Goal: Transaction & Acquisition: Purchase product/service

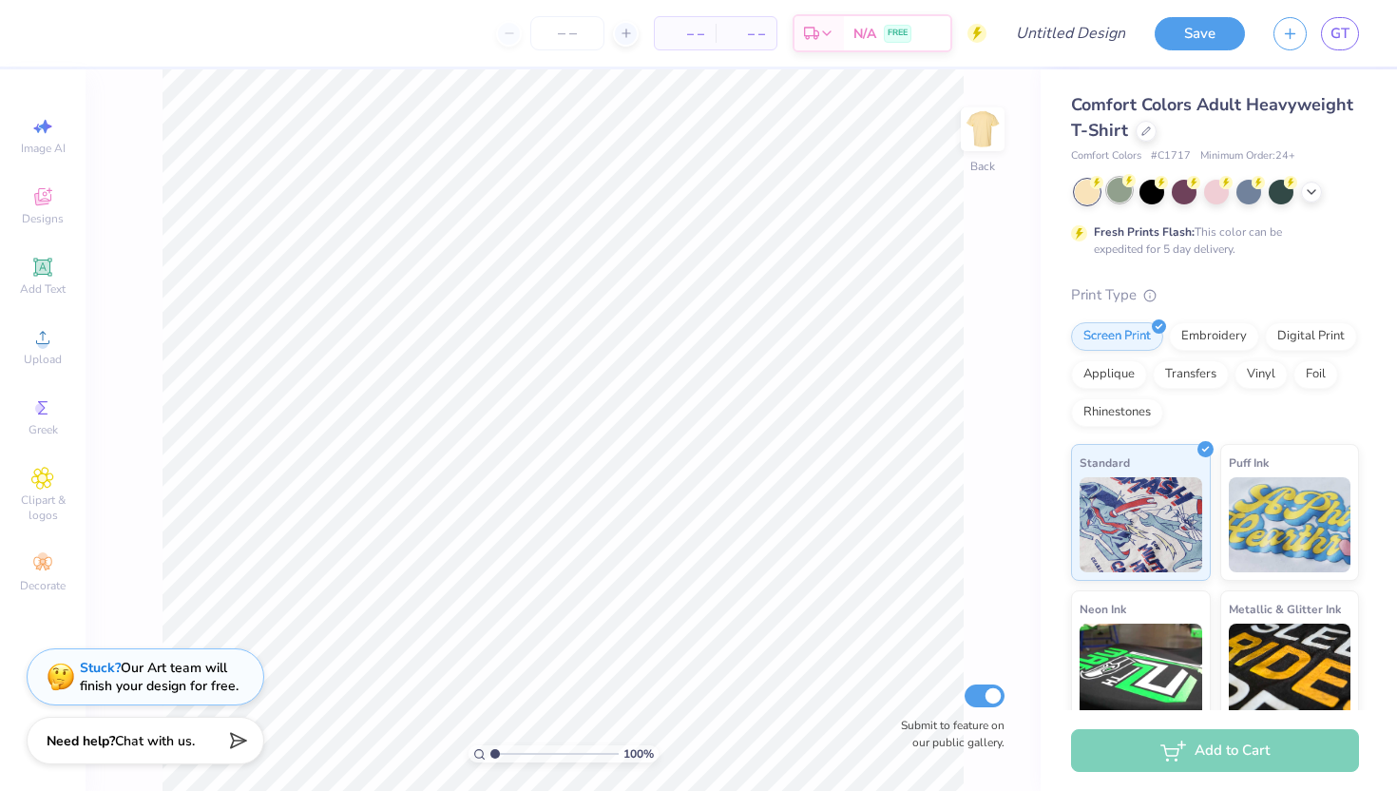
click at [842, 196] on div at bounding box center [1119, 190] width 25 height 25
click at [43, 341] on circle at bounding box center [42, 343] width 10 height 10
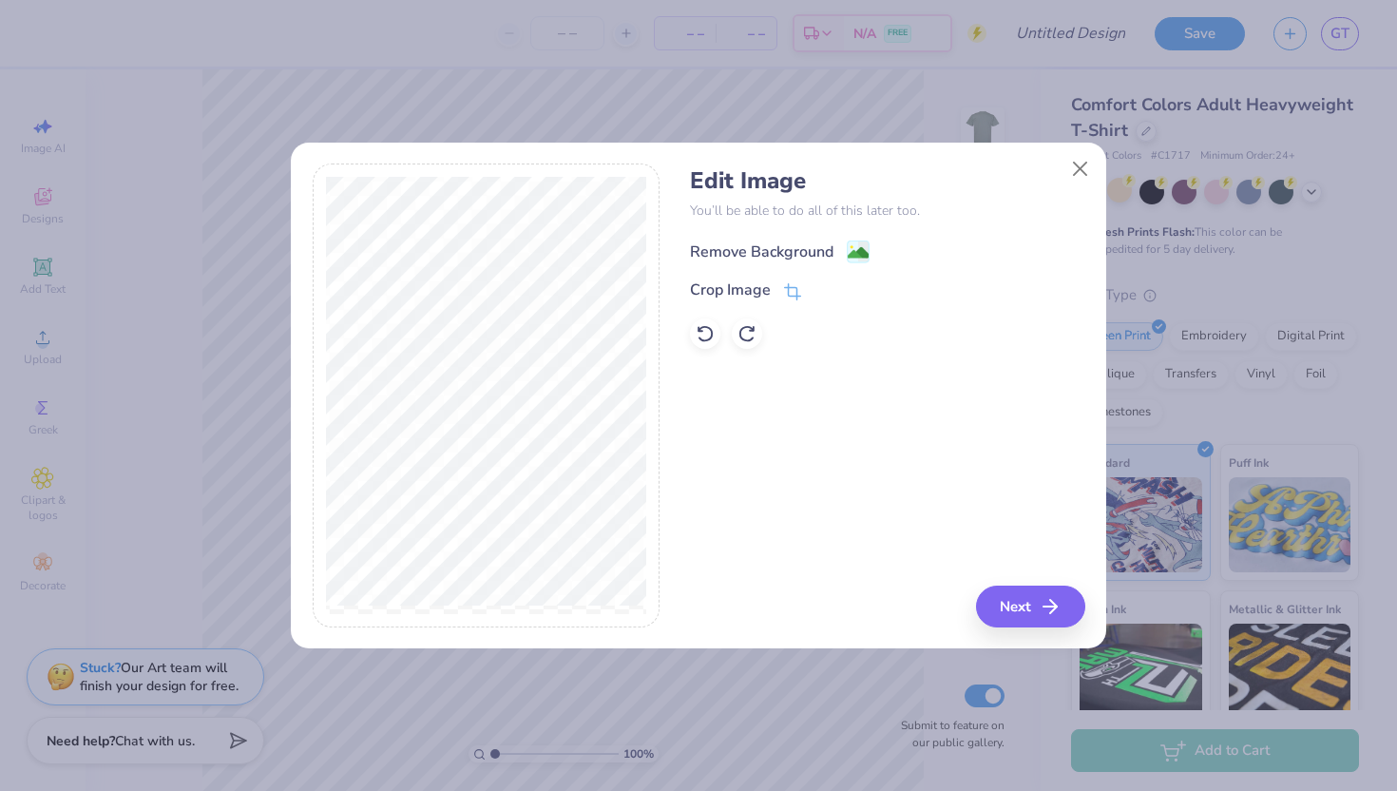
click at [788, 247] on div "Remove Background" at bounding box center [762, 251] width 144 height 23
click at [842, 605] on button "Next" at bounding box center [1033, 607] width 109 height 42
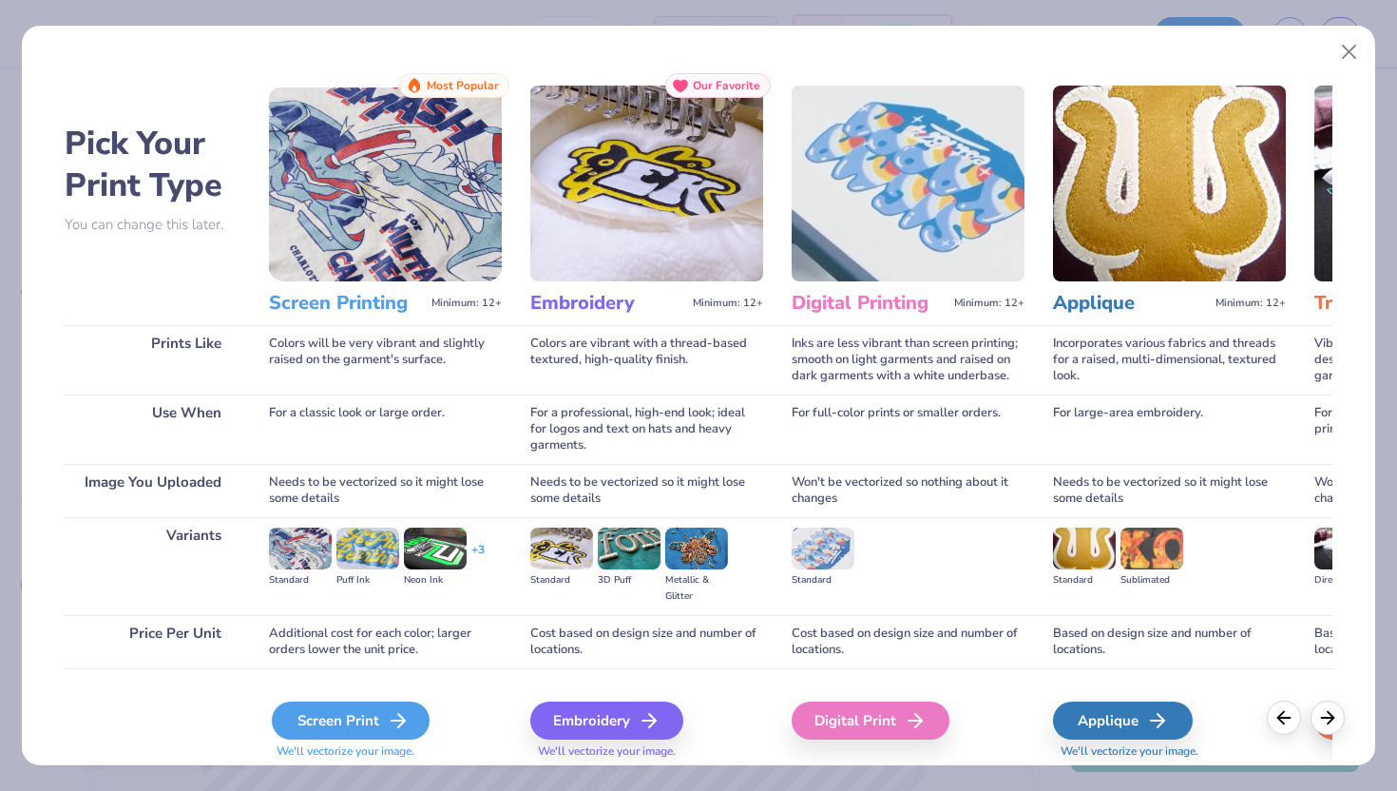
click at [345, 709] on div "Screen Print" at bounding box center [351, 721] width 158 height 38
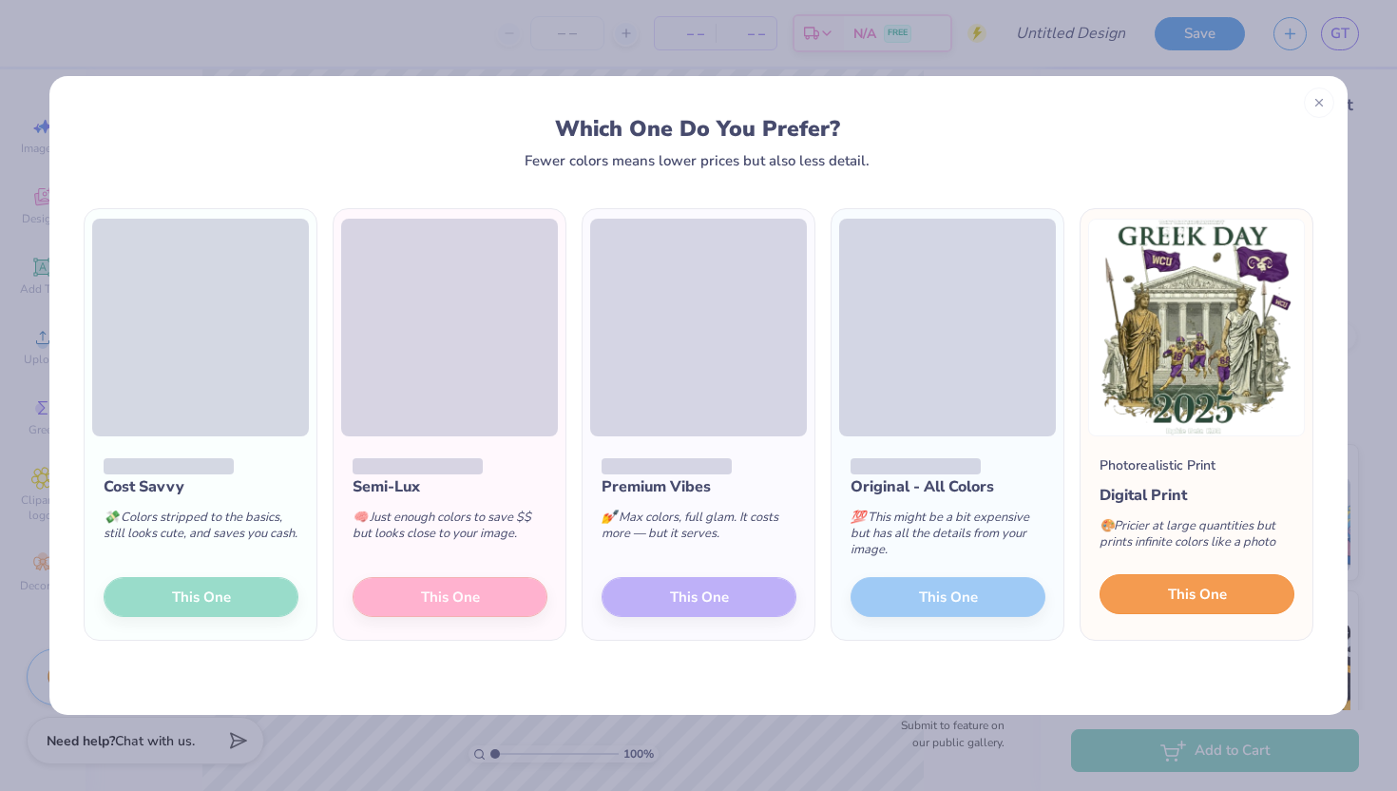
click at [842, 586] on button "This One" at bounding box center [1197, 594] width 195 height 40
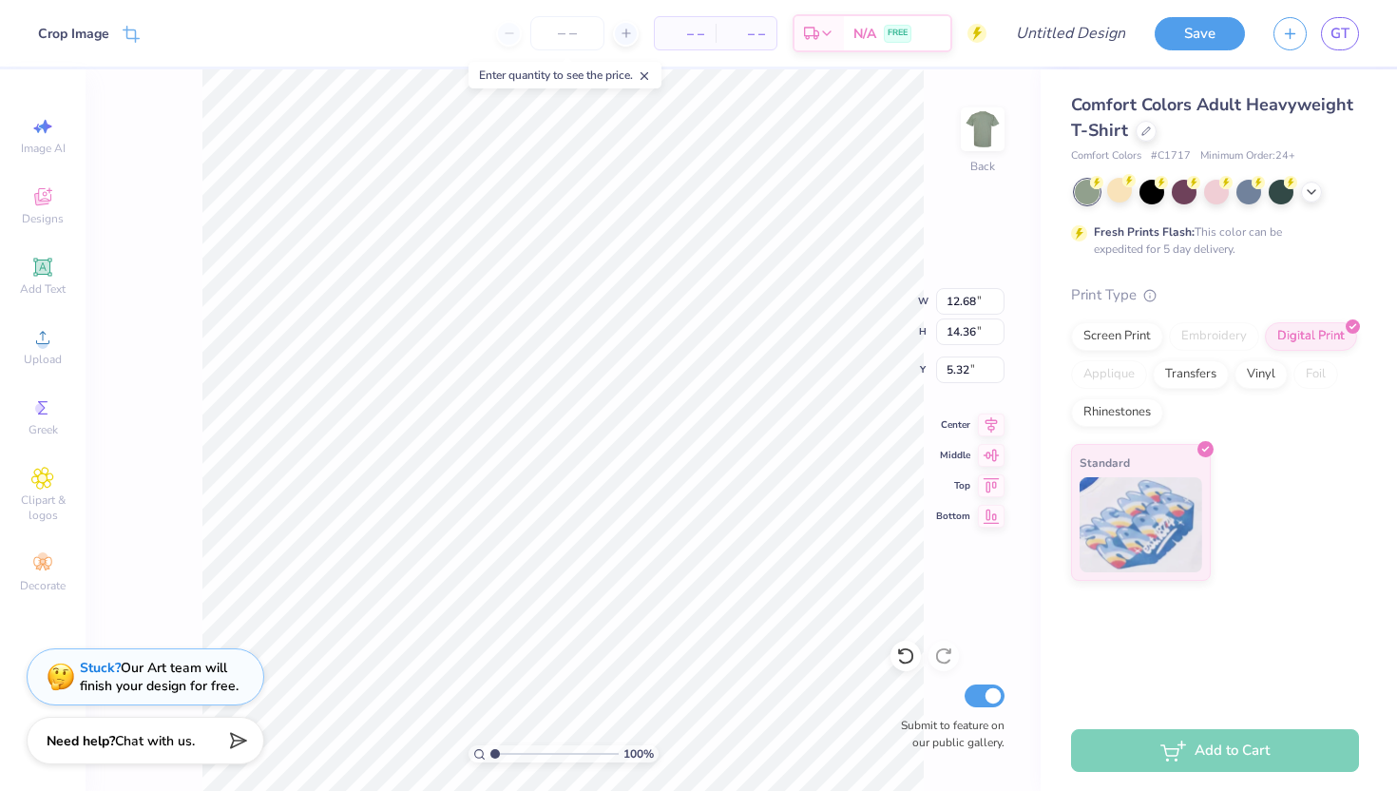
type input "3.48"
type input "8.94"
type input "10.12"
type input "3.28"
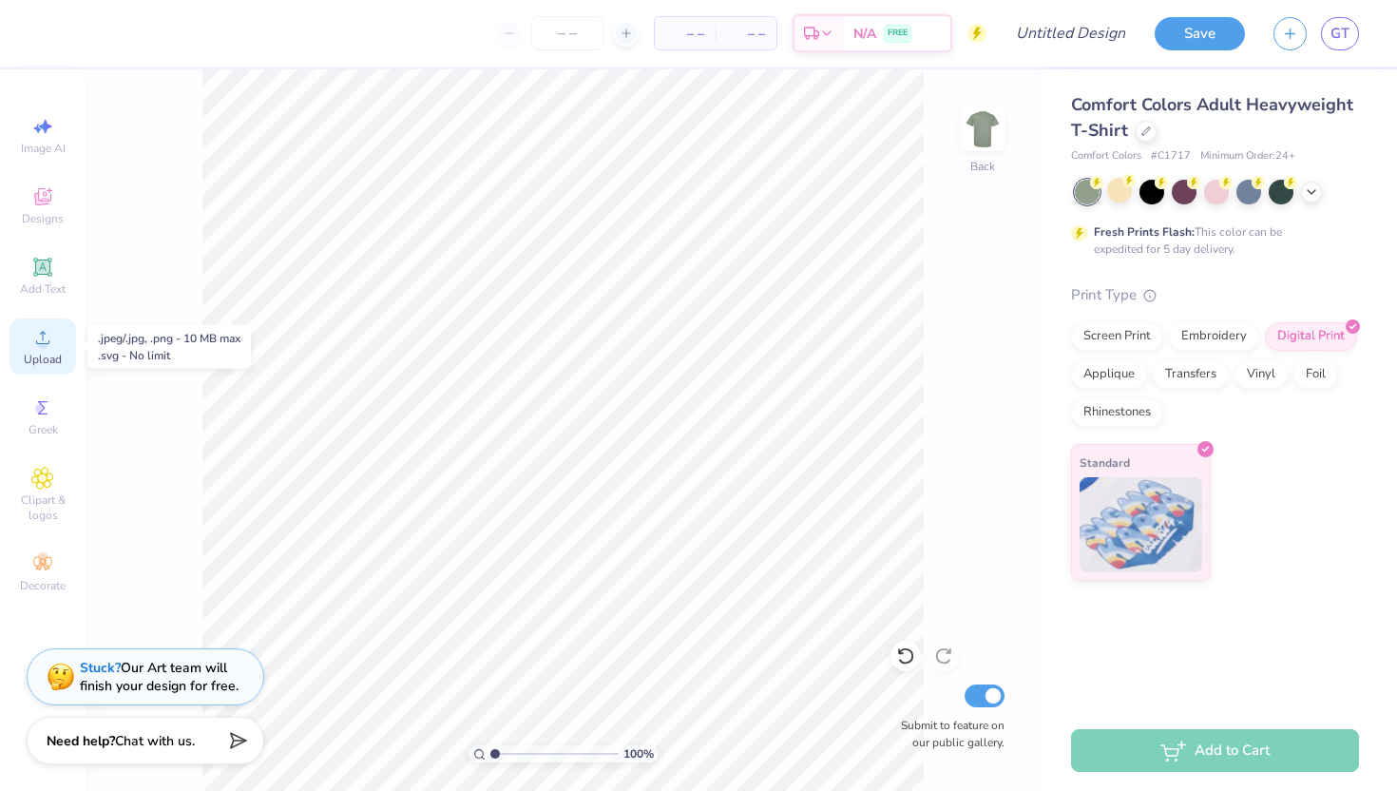
click at [37, 344] on icon at bounding box center [42, 337] width 23 height 23
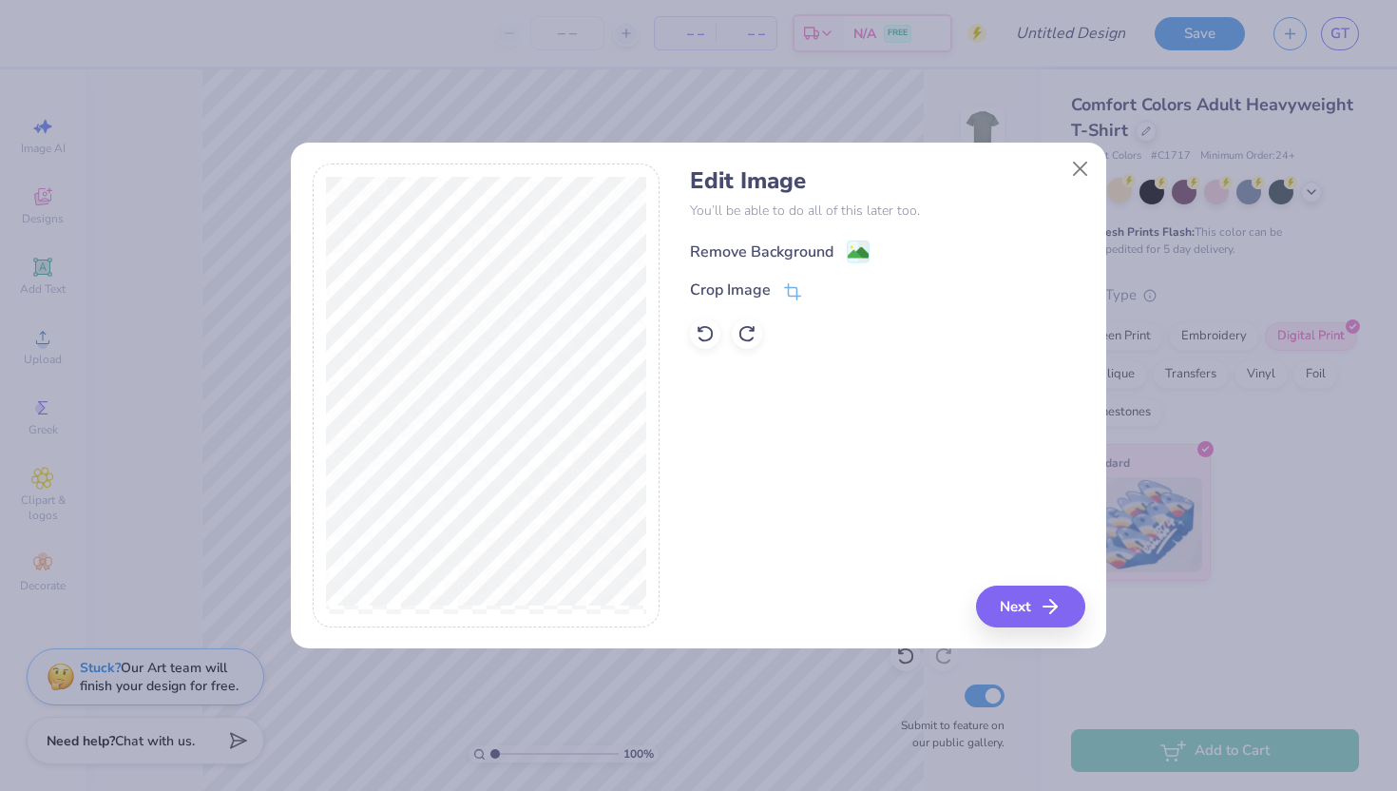
click at [756, 245] on div "Remove Background" at bounding box center [762, 251] width 144 height 23
click at [842, 606] on button "Next" at bounding box center [1033, 607] width 109 height 42
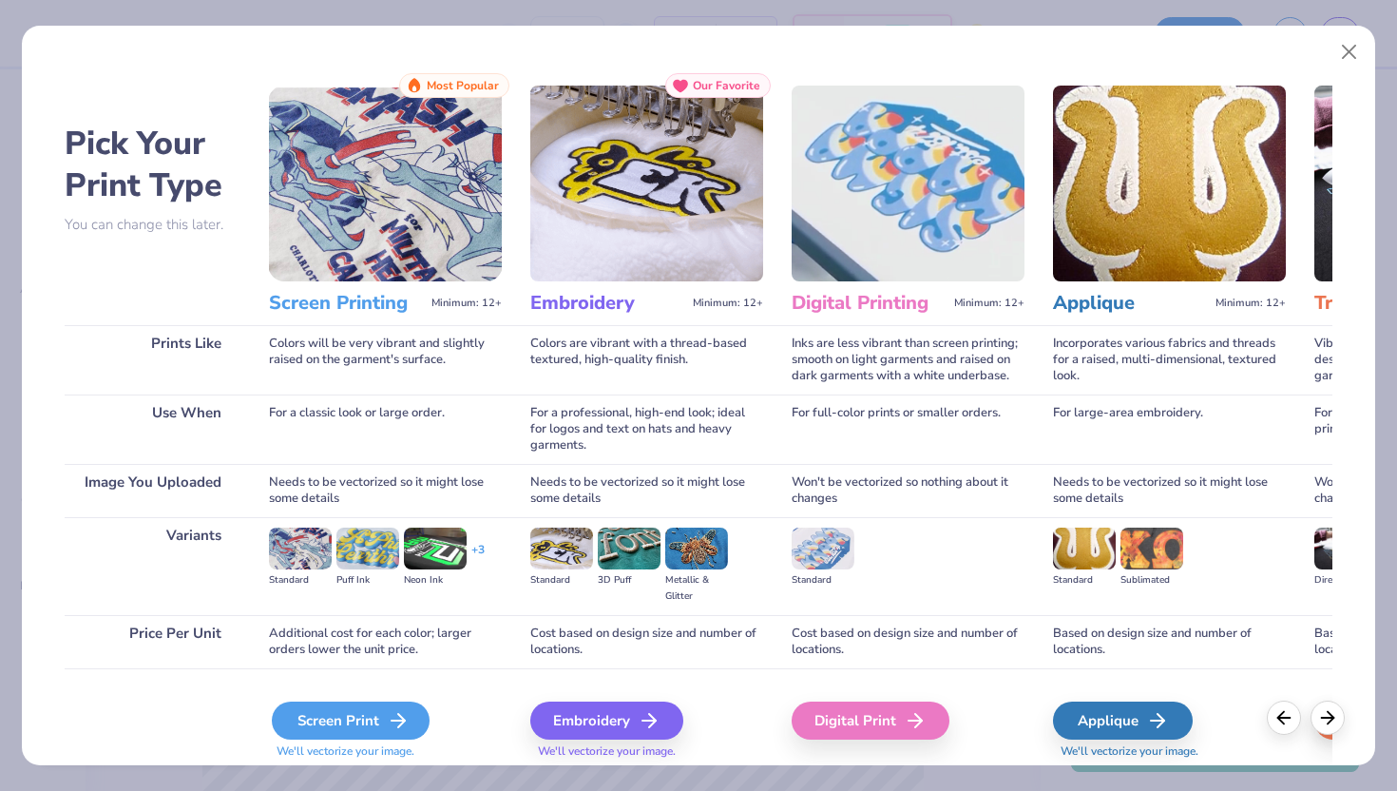
click at [347, 726] on div "Screen Print" at bounding box center [351, 721] width 158 height 38
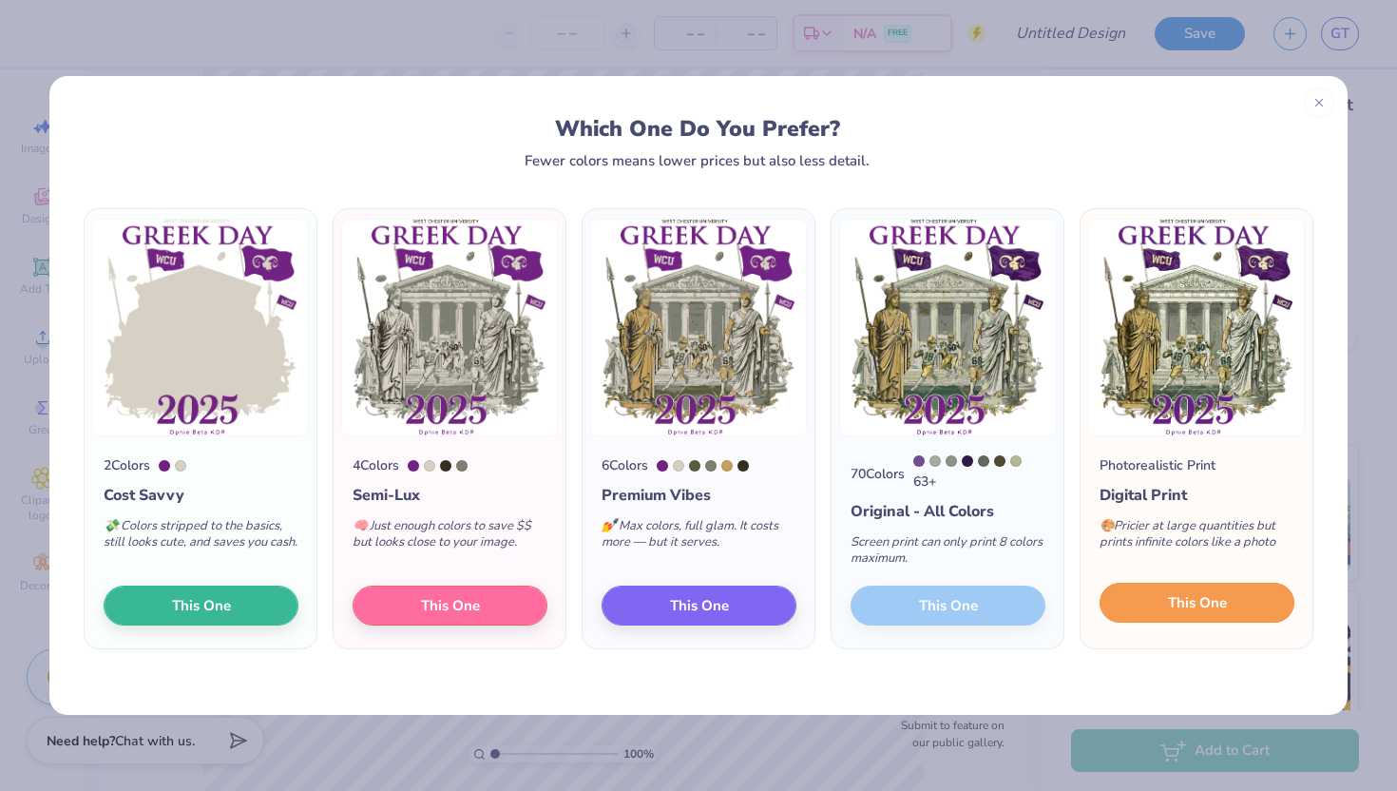
click at [842, 605] on span "This One" at bounding box center [1197, 603] width 59 height 22
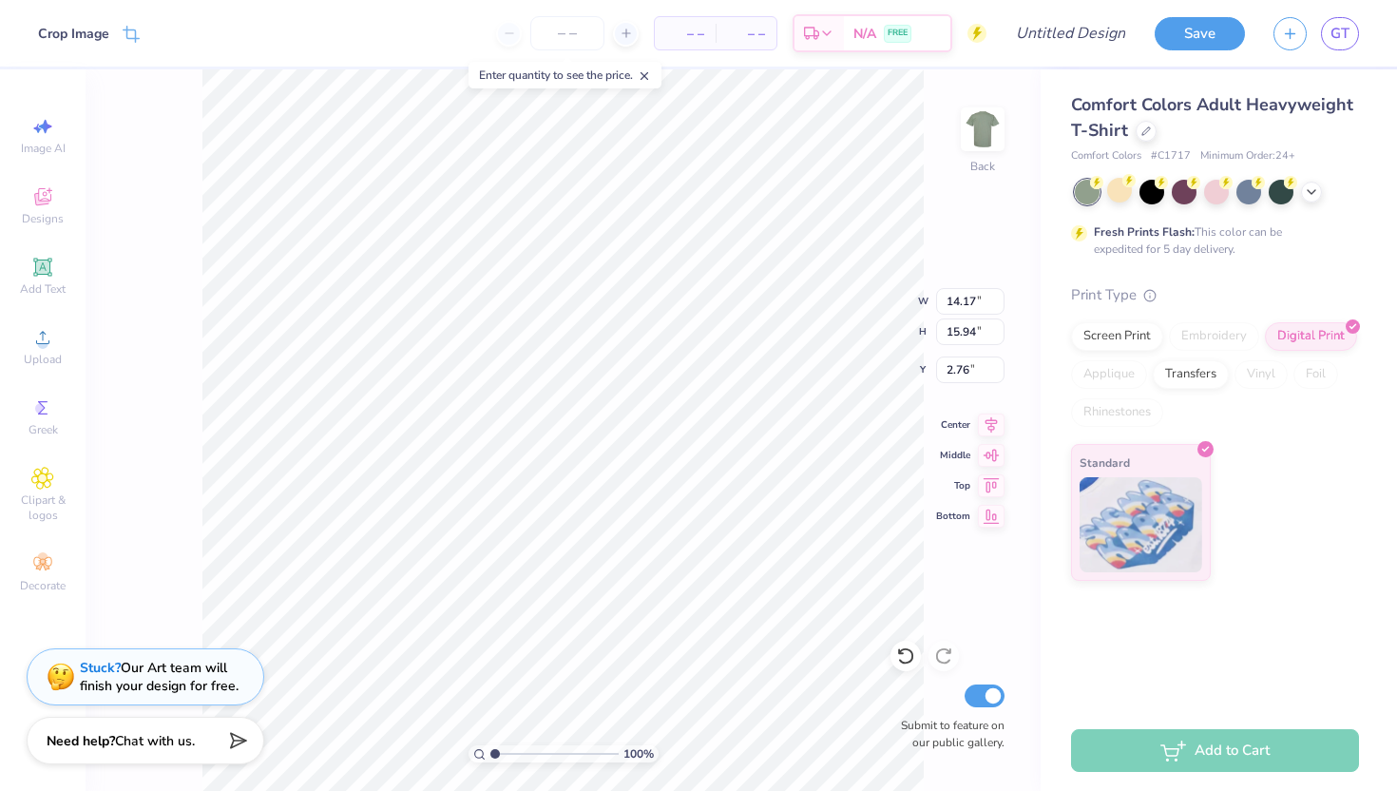
type input "2.71"
type input "11.27"
type input "12.67"
type input "3.27"
type input "3.00"
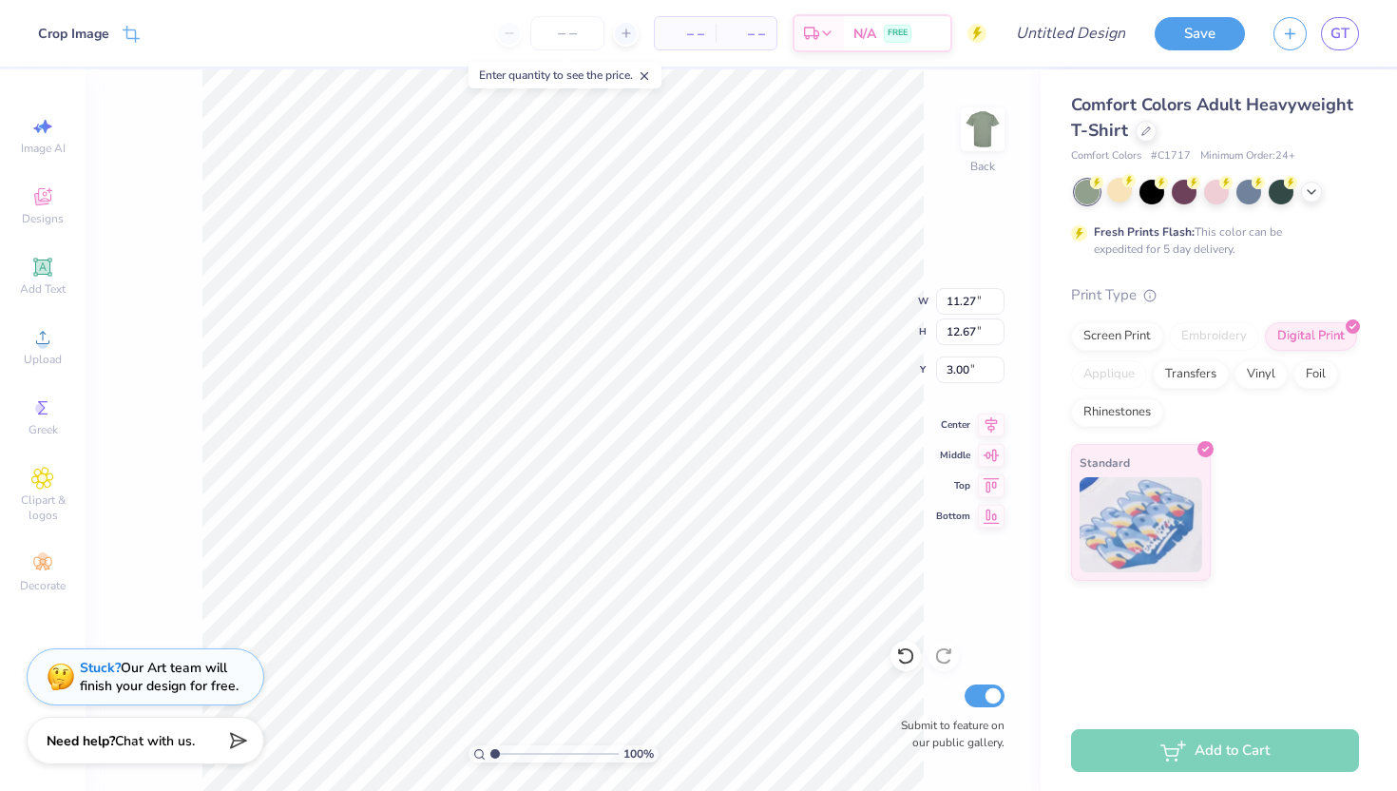
type input "2.40"
click at [842, 114] on img at bounding box center [983, 129] width 76 height 76
type input "3.00"
type input "11.70"
type input "13.16"
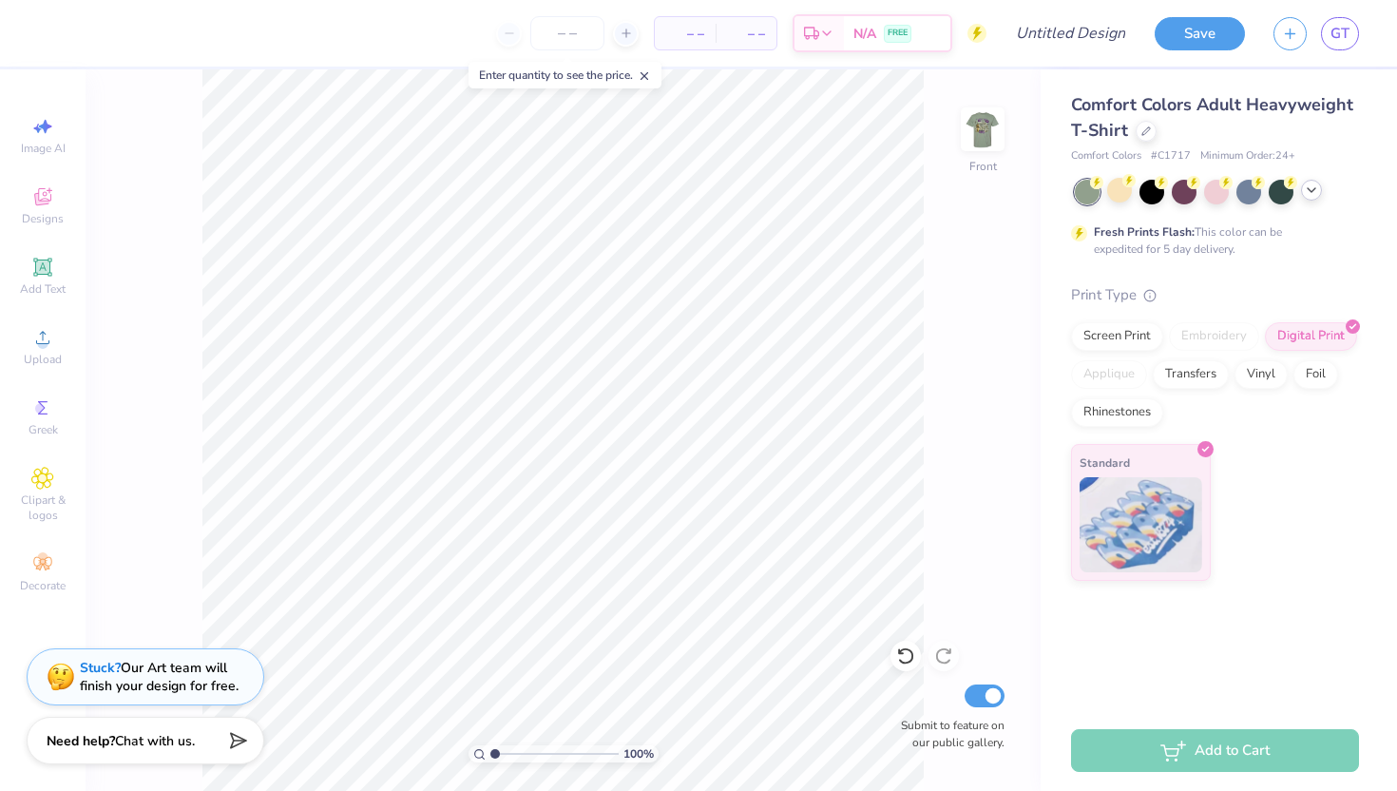
click at [842, 189] on polyline at bounding box center [1312, 190] width 8 height 4
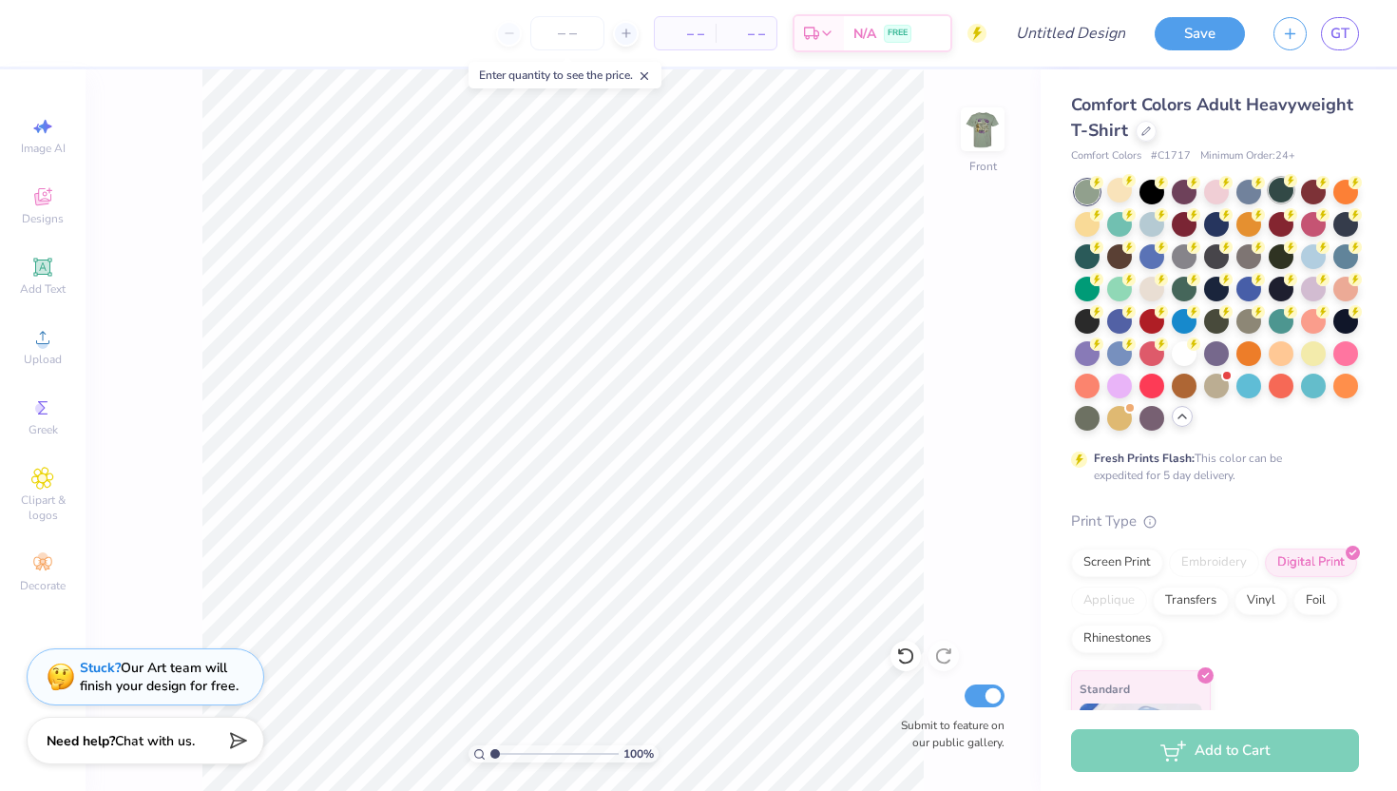
click at [842, 196] on div at bounding box center [1281, 190] width 25 height 25
click at [842, 197] on div at bounding box center [1249, 190] width 25 height 25
click at [842, 196] on div at bounding box center [1216, 190] width 25 height 25
click at [842, 197] on div at bounding box center [1184, 190] width 25 height 25
click at [842, 198] on div at bounding box center [1217, 305] width 284 height 251
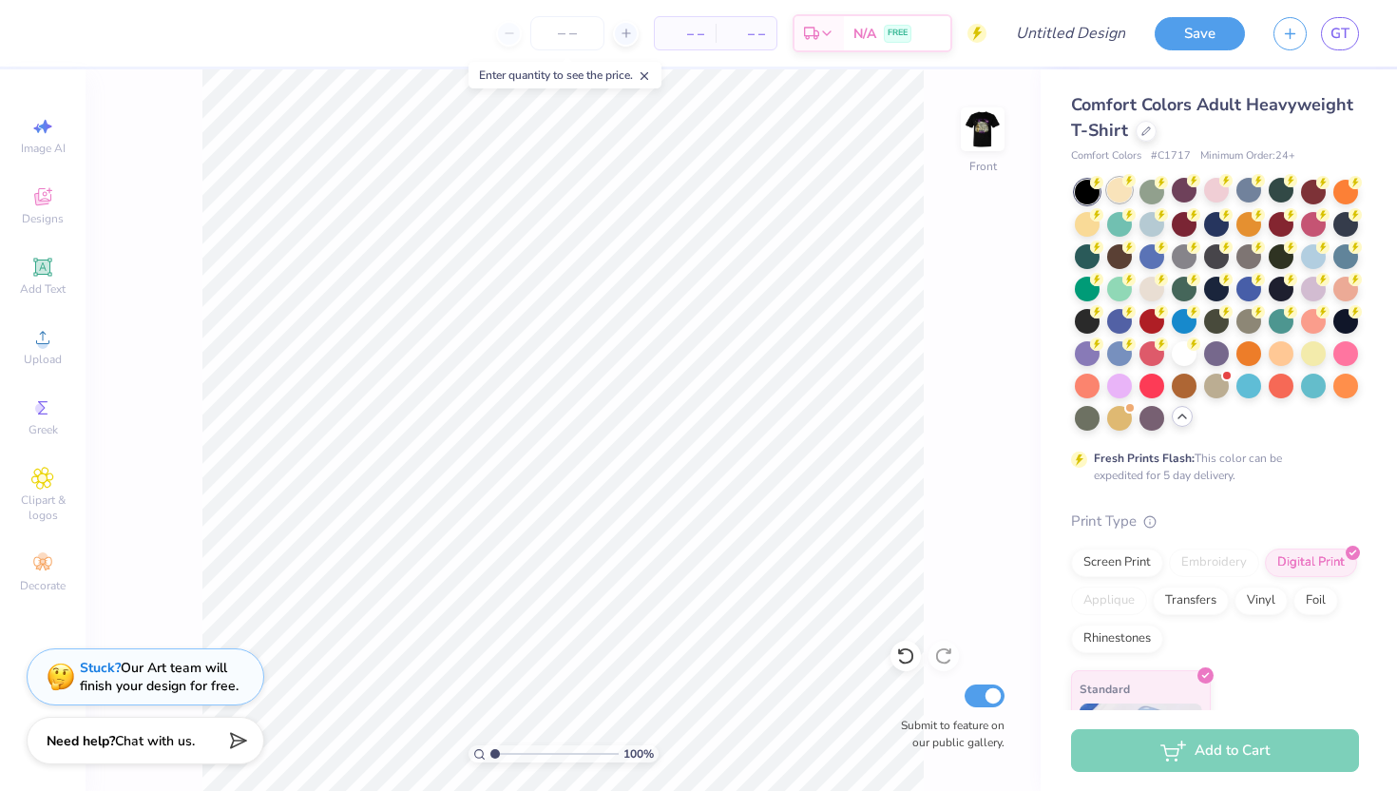
click at [842, 193] on div at bounding box center [1119, 190] width 25 height 25
click at [842, 190] on div at bounding box center [1152, 190] width 25 height 25
click at [842, 228] on div at bounding box center [1087, 222] width 25 height 25
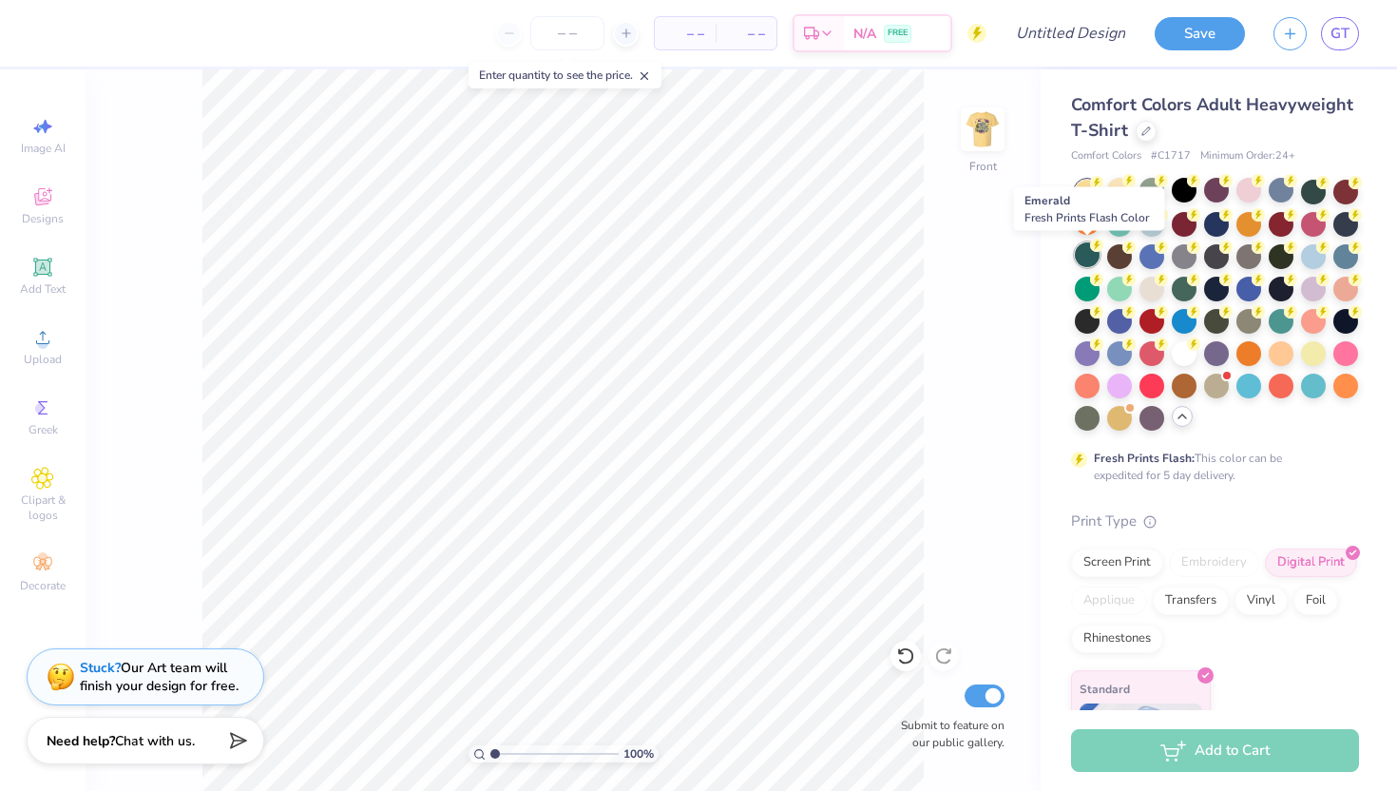
click at [842, 262] on div at bounding box center [1087, 254] width 25 height 25
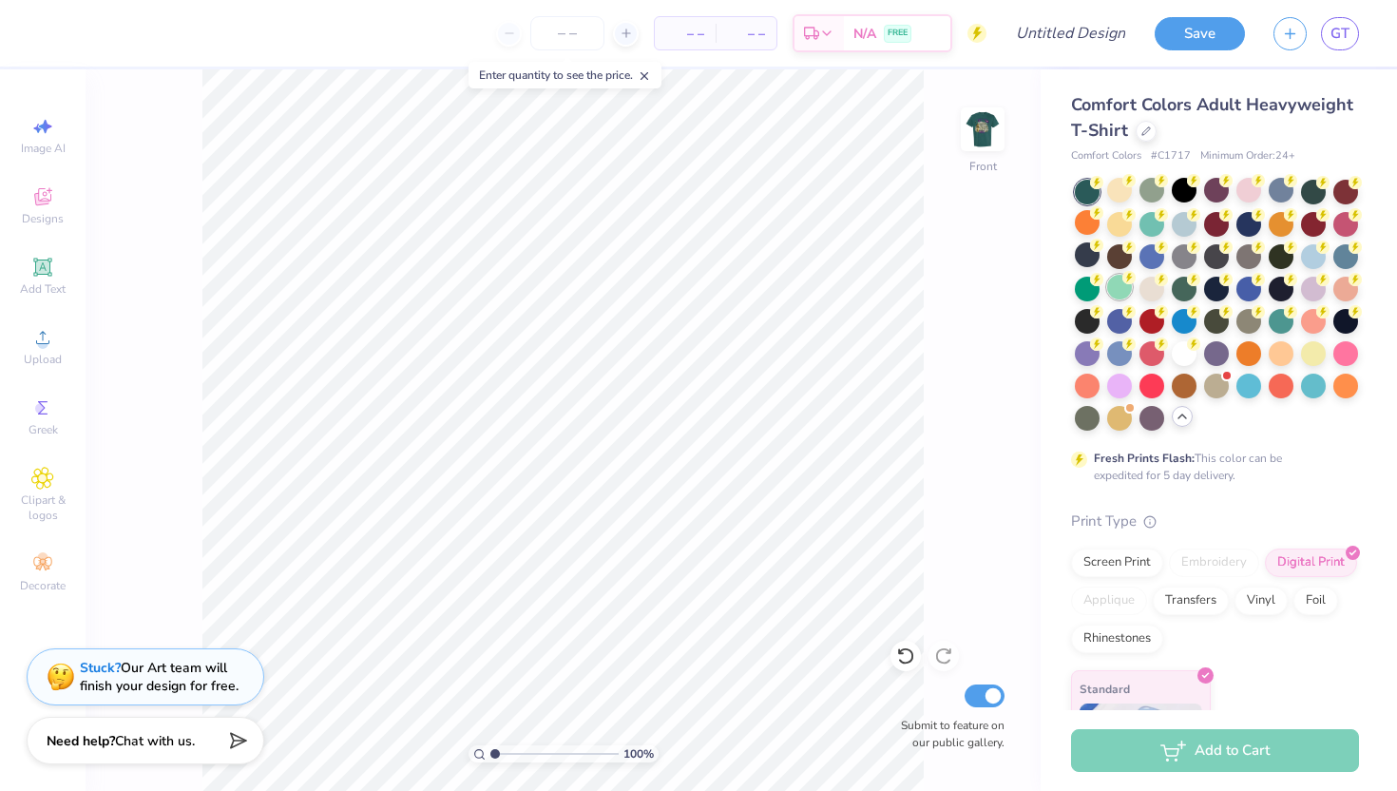
click at [842, 274] on circle at bounding box center [1129, 277] width 13 height 13
click at [842, 268] on div at bounding box center [1217, 305] width 284 height 251
click at [842, 254] on div at bounding box center [1152, 254] width 25 height 25
click at [842, 251] on div at bounding box center [1184, 254] width 25 height 25
click at [842, 249] on div at bounding box center [1249, 254] width 25 height 25
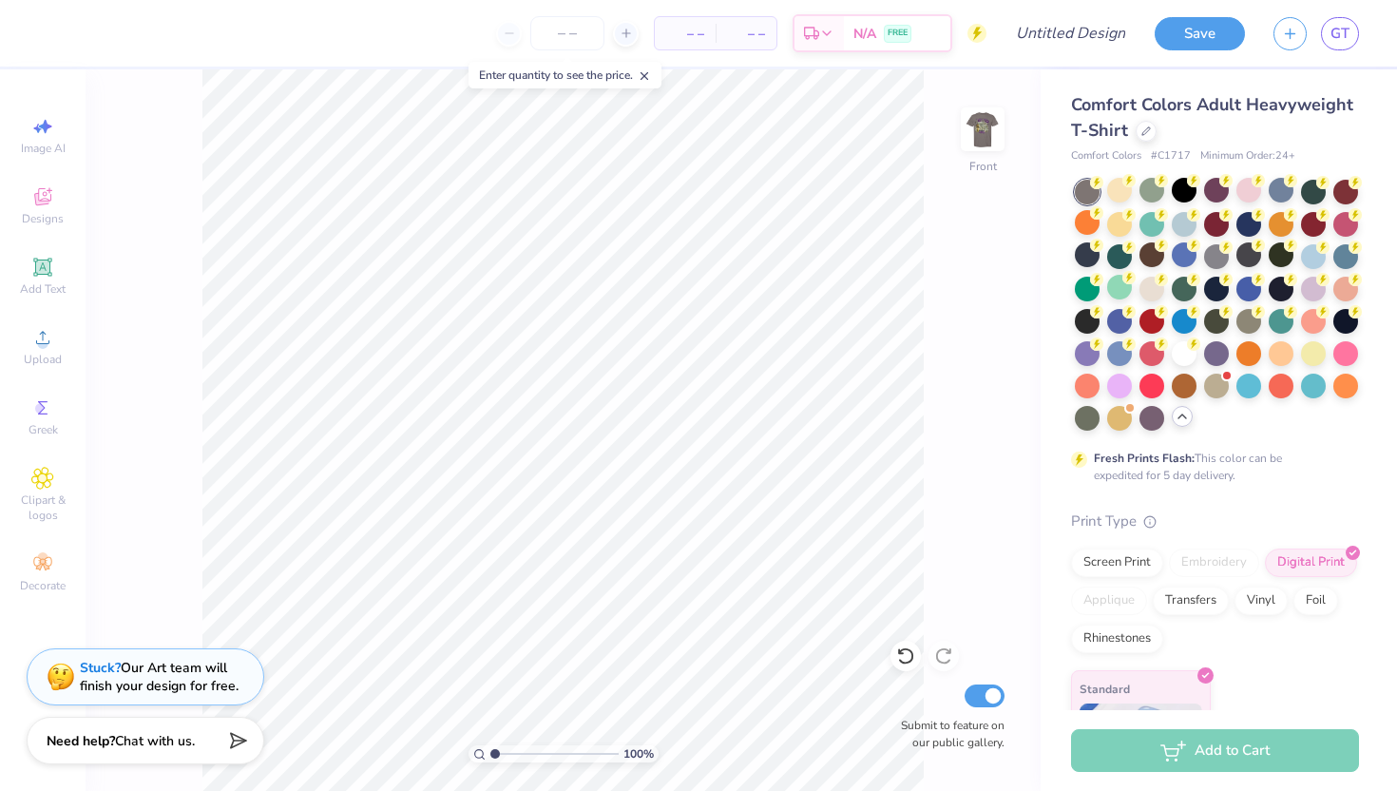
click at [842, 244] on div at bounding box center [1281, 254] width 25 height 25
click at [842, 244] on div at bounding box center [1217, 305] width 284 height 251
click at [42, 355] on span "Upload" at bounding box center [43, 359] width 38 height 15
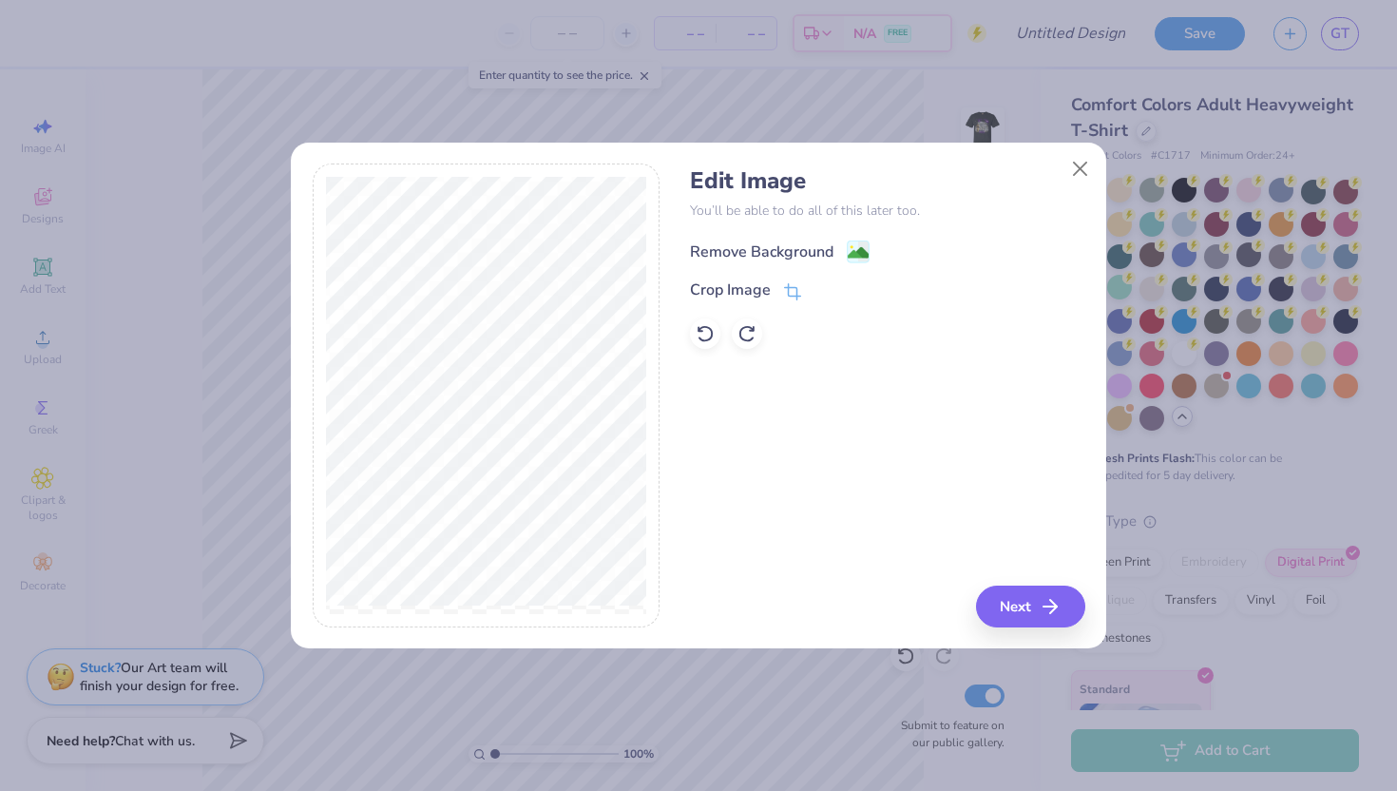
click at [797, 239] on div "Remove Background" at bounding box center [887, 250] width 394 height 24
click at [842, 251] on image at bounding box center [858, 252] width 21 height 21
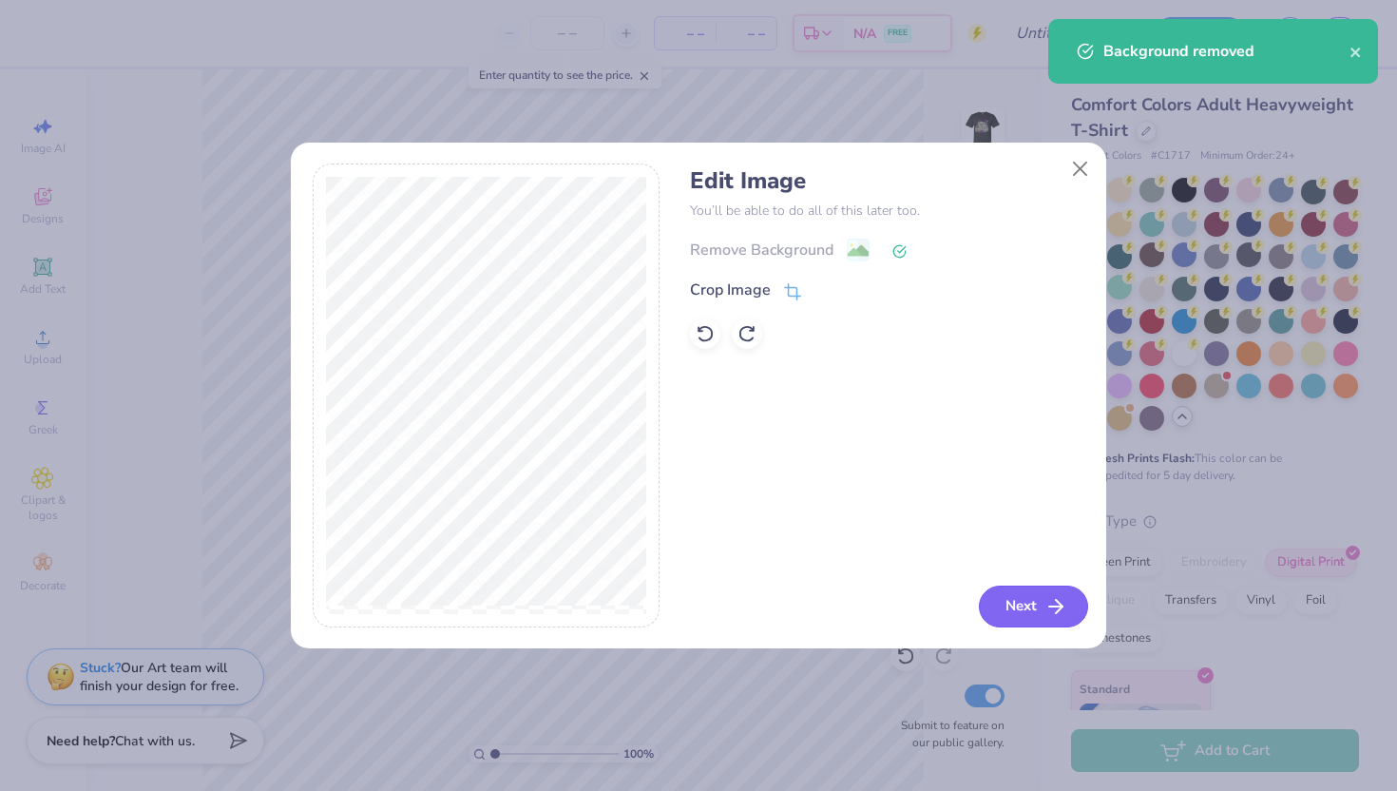
click at [842, 588] on button "Next" at bounding box center [1033, 607] width 109 height 42
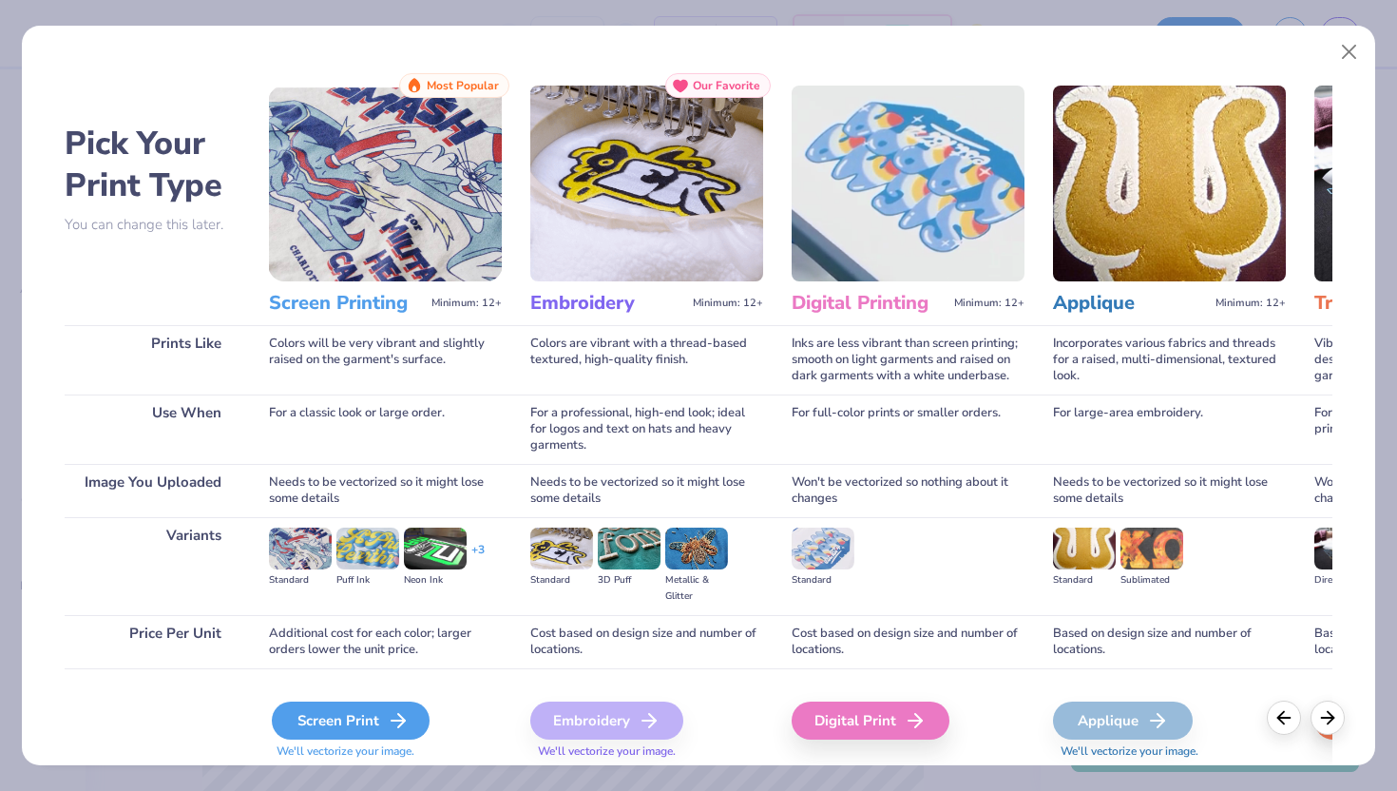
click at [347, 725] on div "Screen Print" at bounding box center [351, 721] width 158 height 38
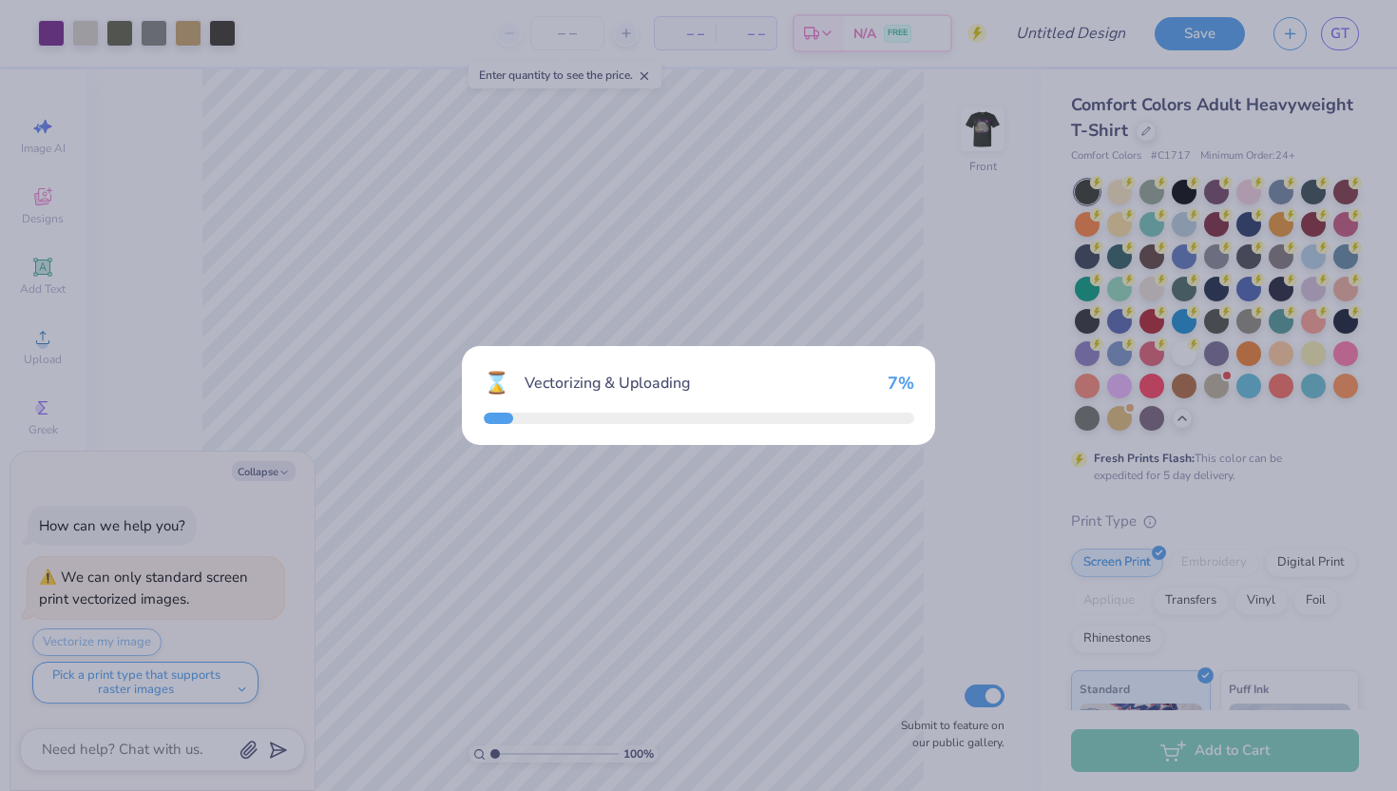
type textarea "x"
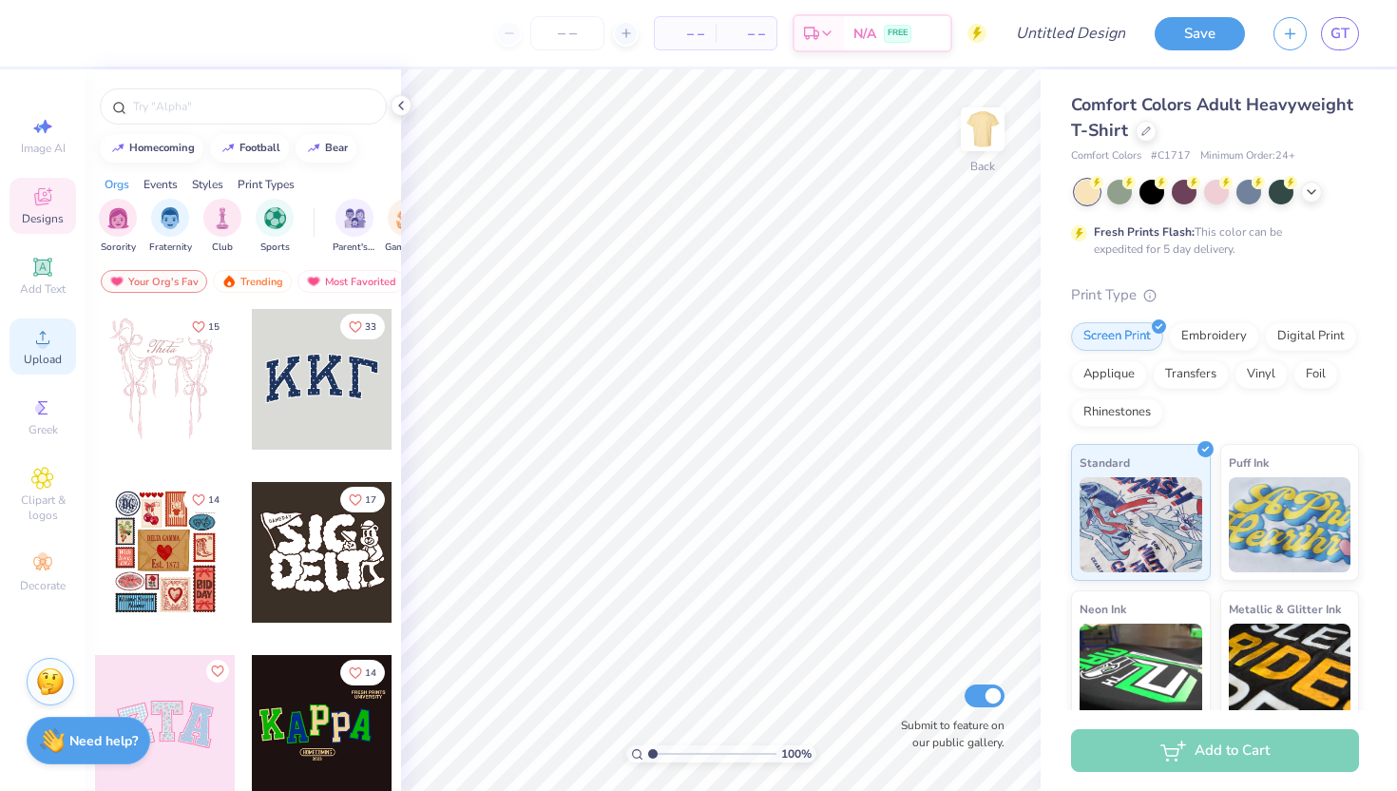
click at [48, 355] on span "Upload" at bounding box center [43, 359] width 38 height 15
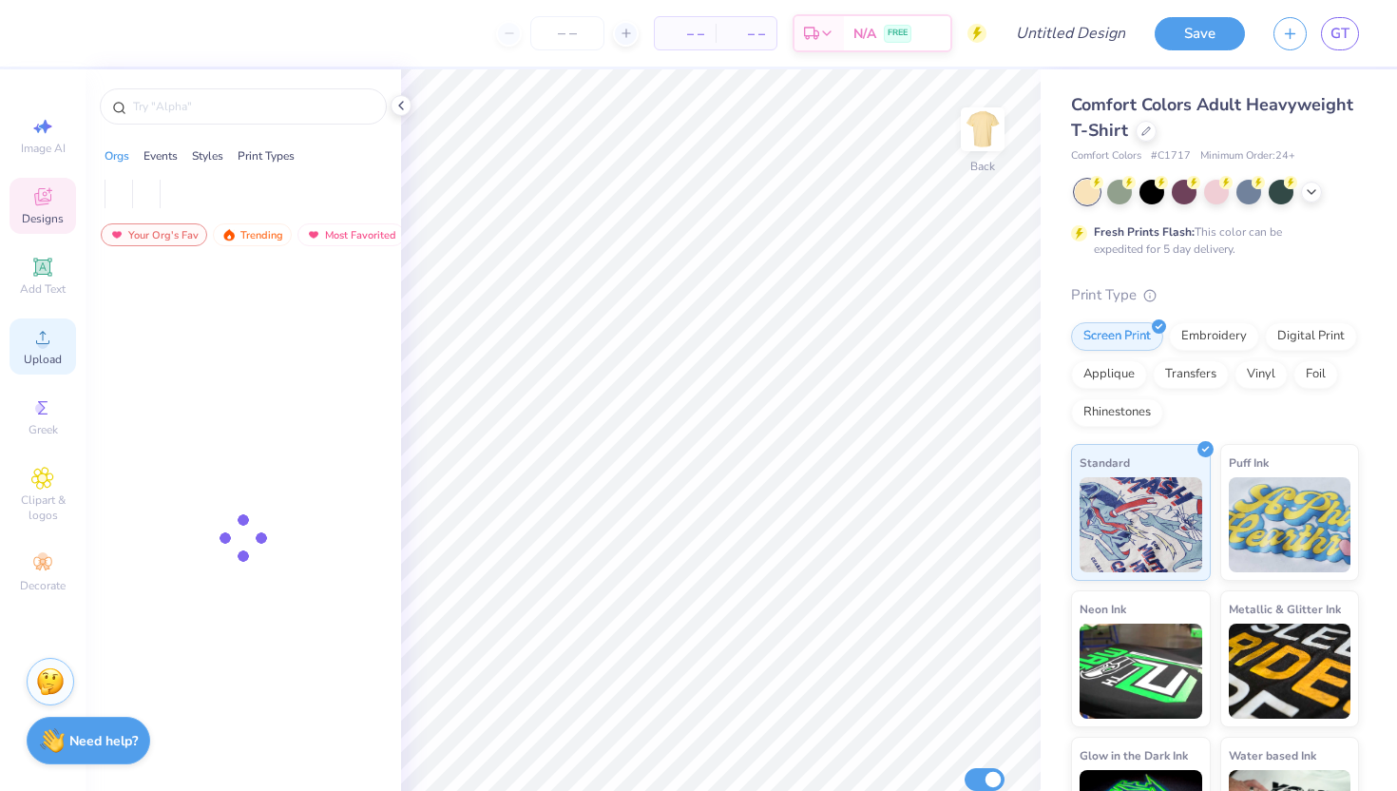
click at [47, 346] on icon at bounding box center [42, 337] width 23 height 23
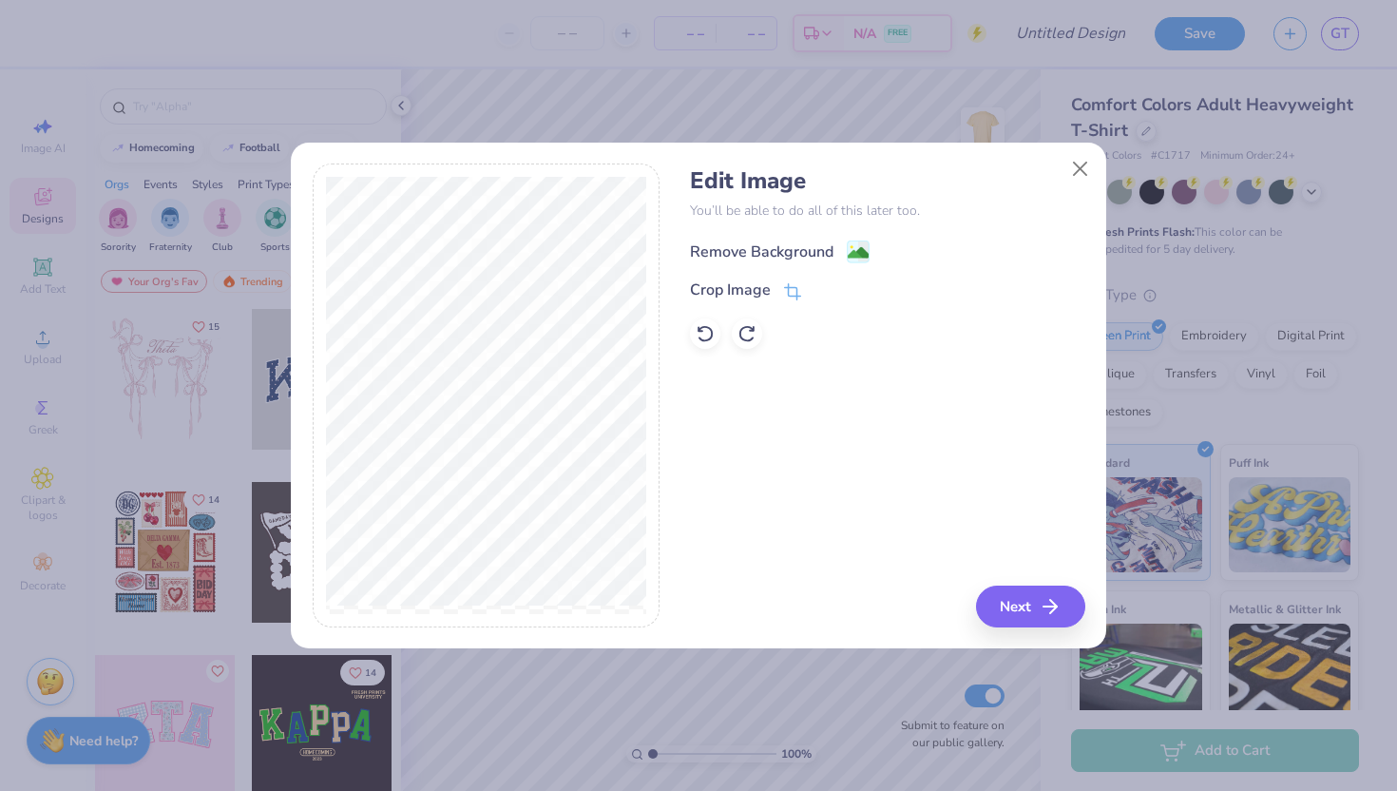
click at [801, 244] on div "Remove Background" at bounding box center [762, 251] width 144 height 23
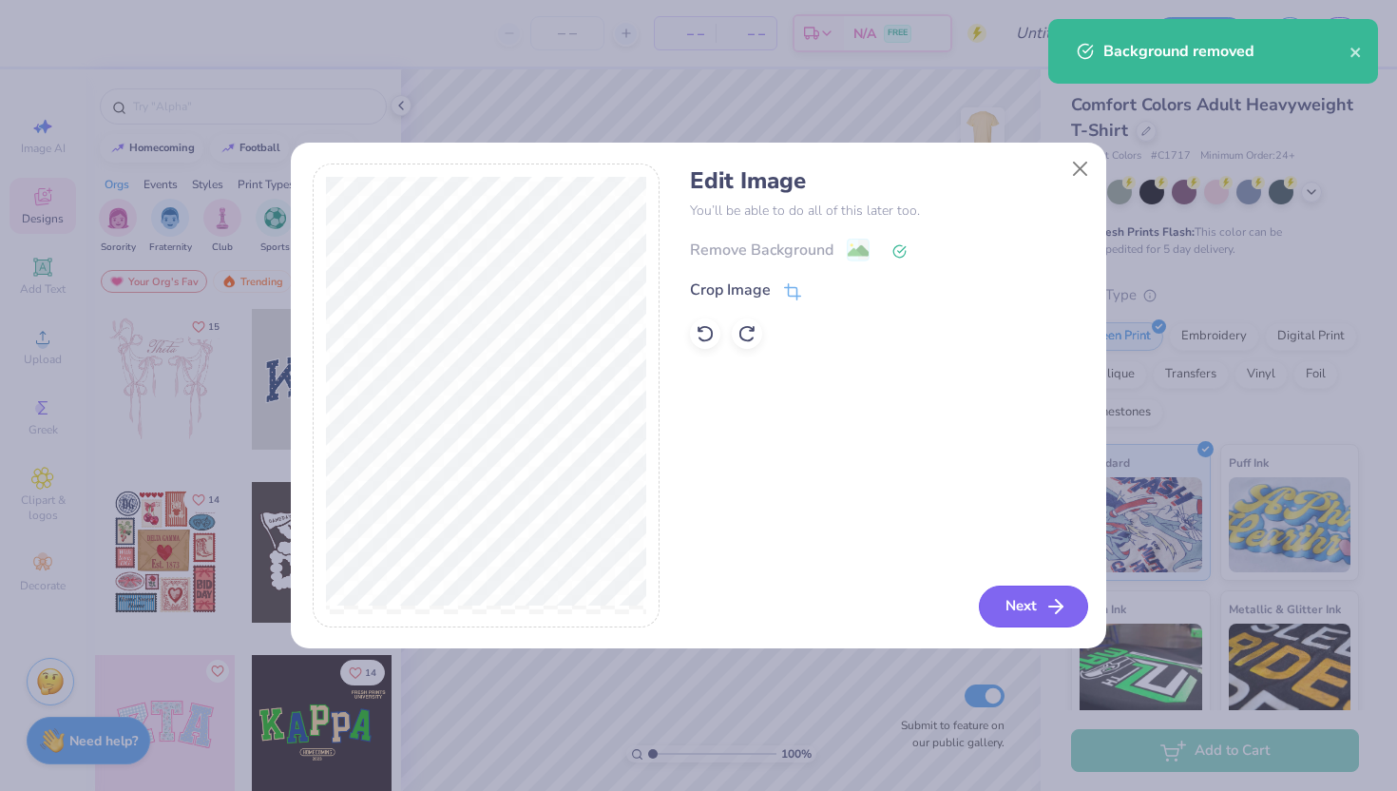
click at [1032, 600] on button "Next" at bounding box center [1033, 607] width 109 height 42
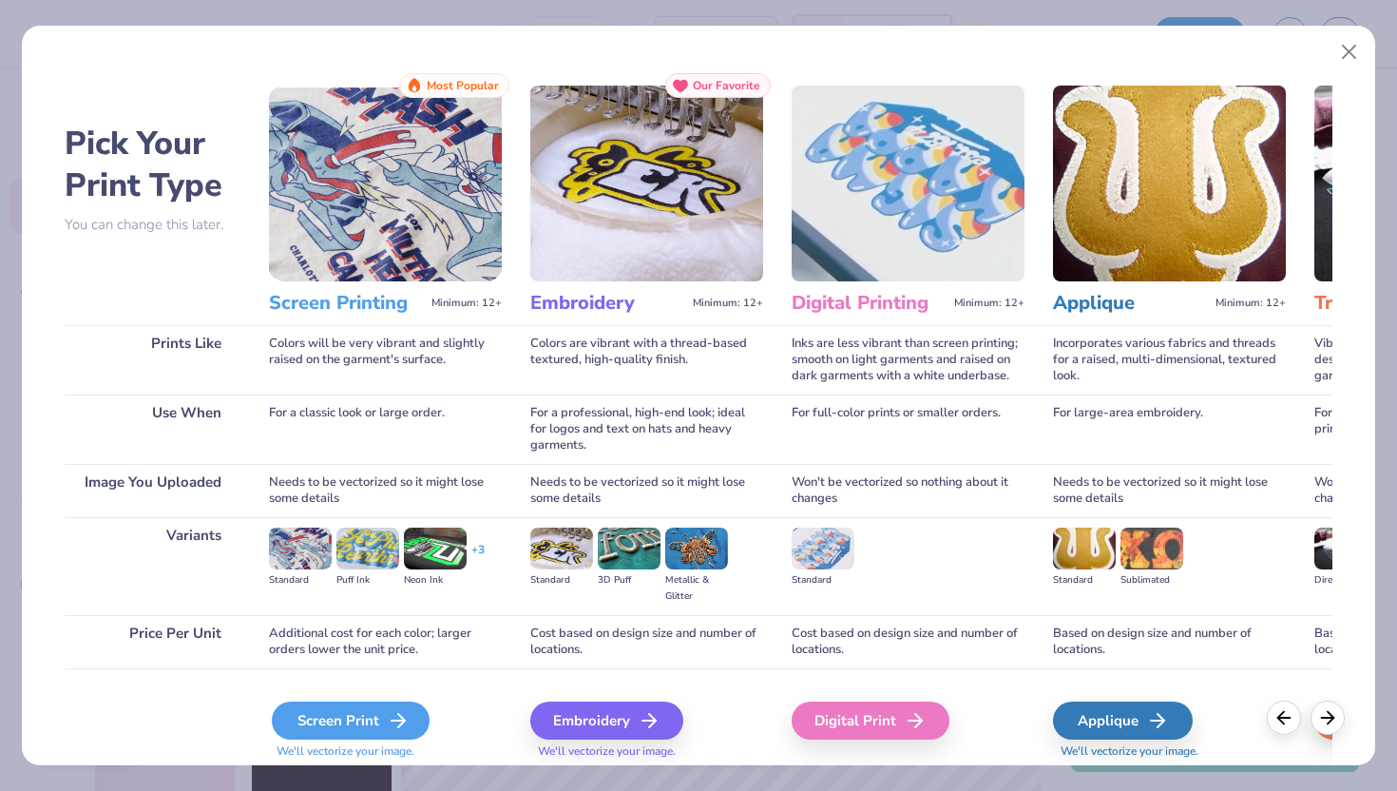
click at [319, 728] on div "Screen Print" at bounding box center [351, 721] width 158 height 38
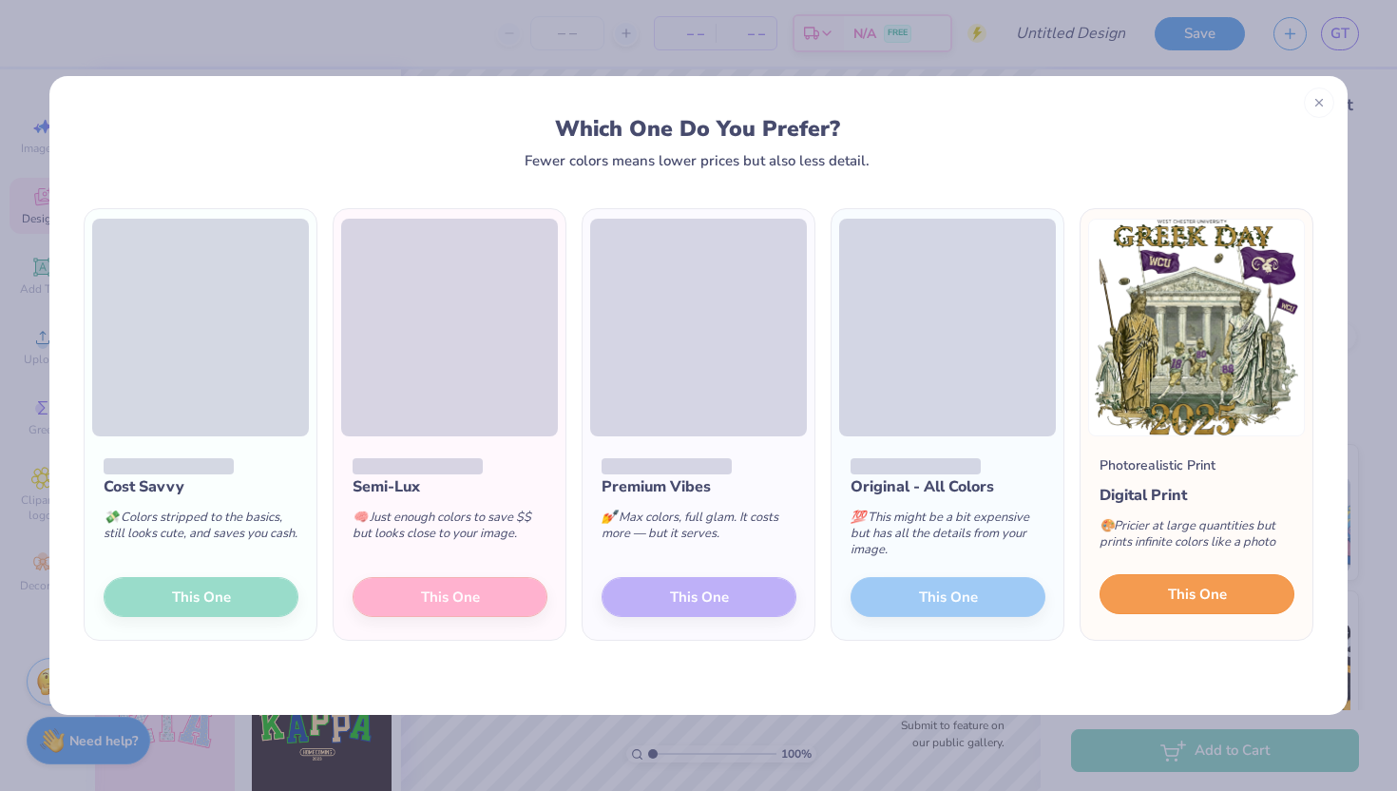
click at [1188, 606] on button "This One" at bounding box center [1197, 594] width 195 height 40
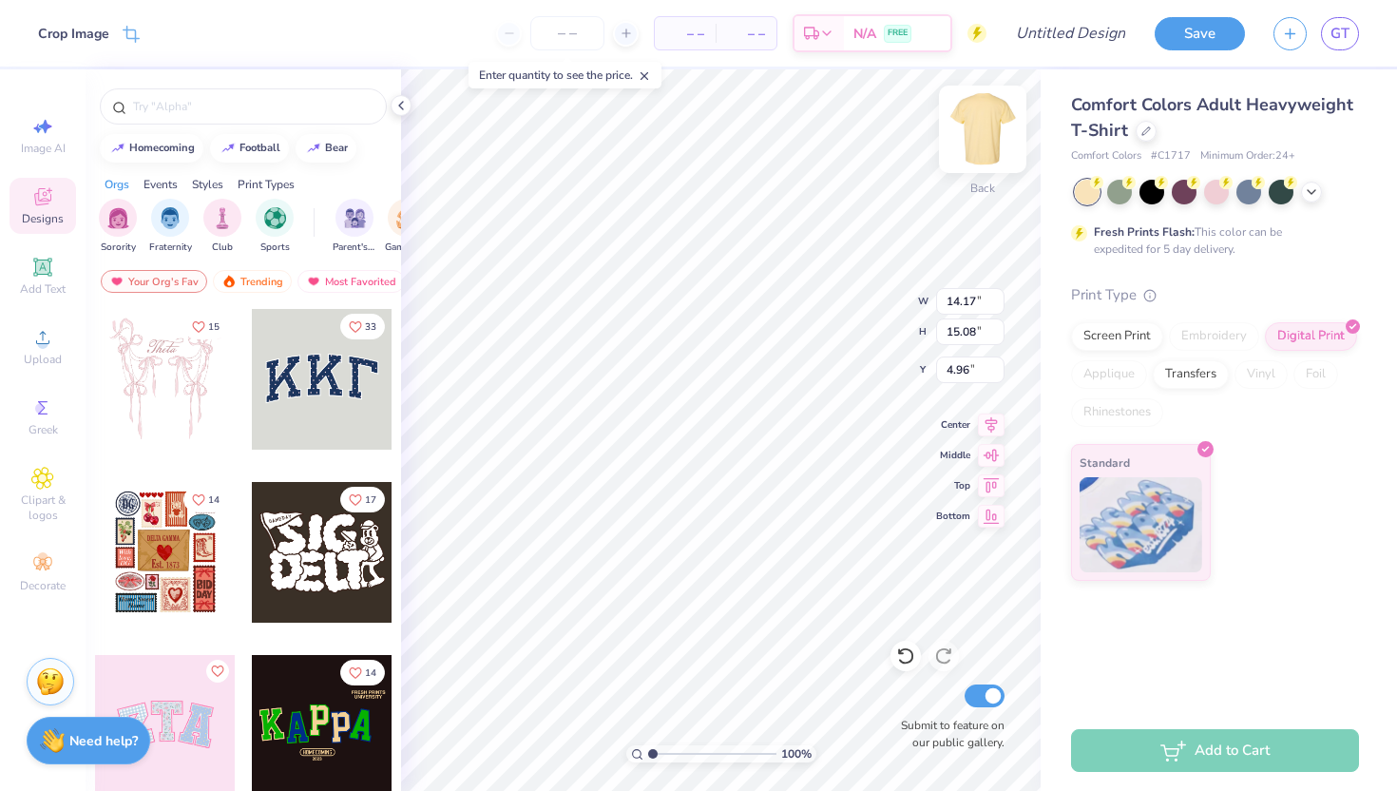
click at [971, 141] on img at bounding box center [983, 129] width 76 height 76
type input "3.00"
type input "11.72"
type input "12.47"
type input "3.57"
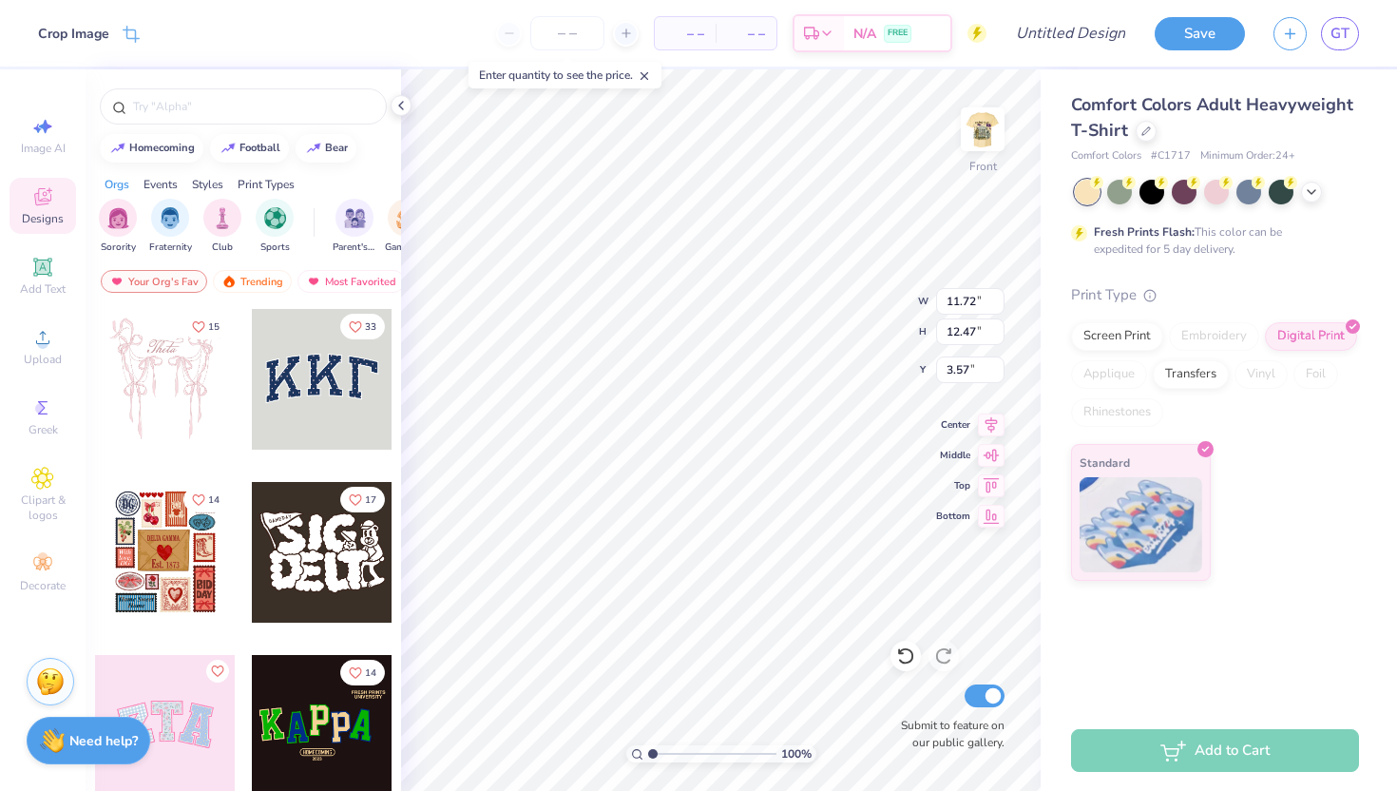
type input "12.50"
type input "13.31"
type input "3.00"
click at [1127, 195] on div at bounding box center [1119, 190] width 25 height 25
click at [1281, 189] on div at bounding box center [1281, 190] width 25 height 25
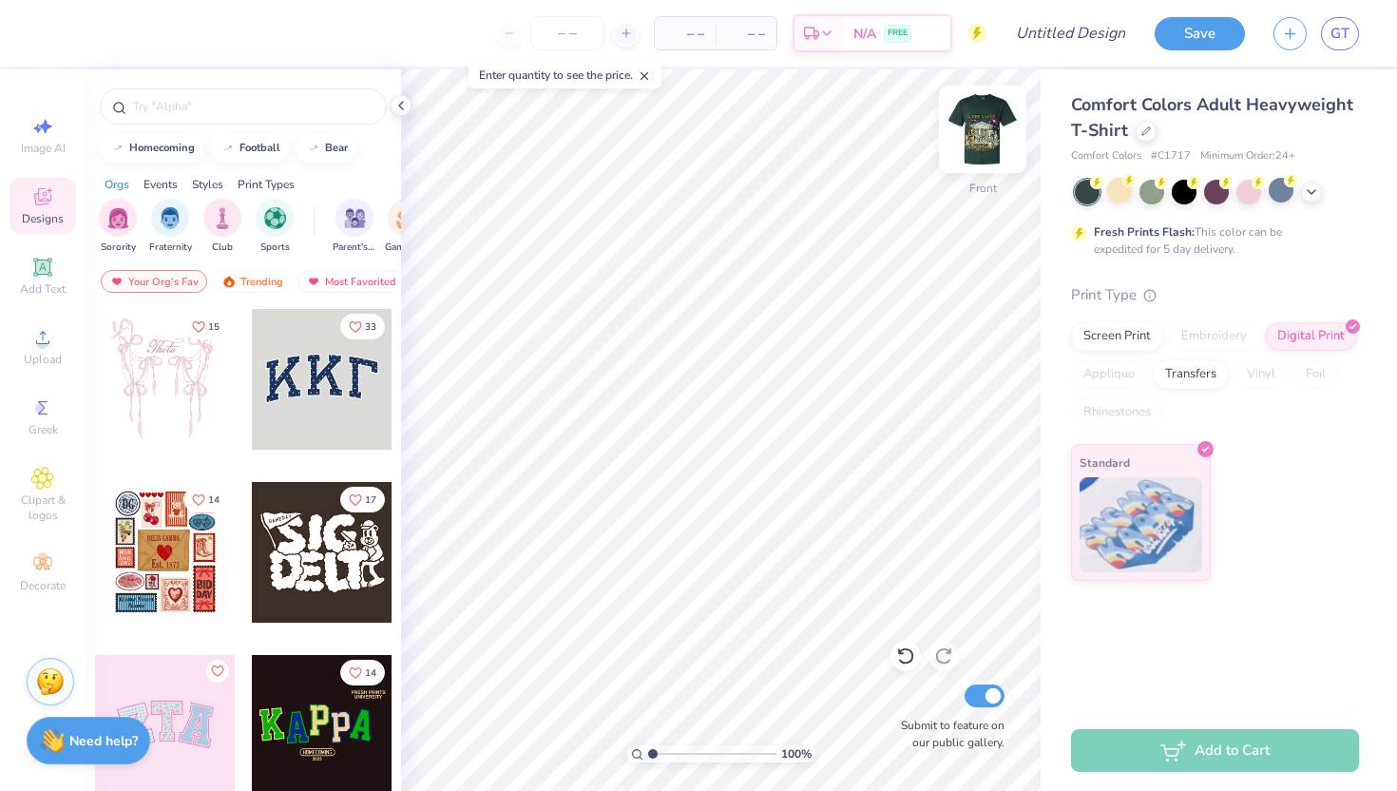
click at [985, 137] on img at bounding box center [983, 129] width 76 height 76
type input "3.41"
type input "3.63"
type input "3.00"
type input "2.79"
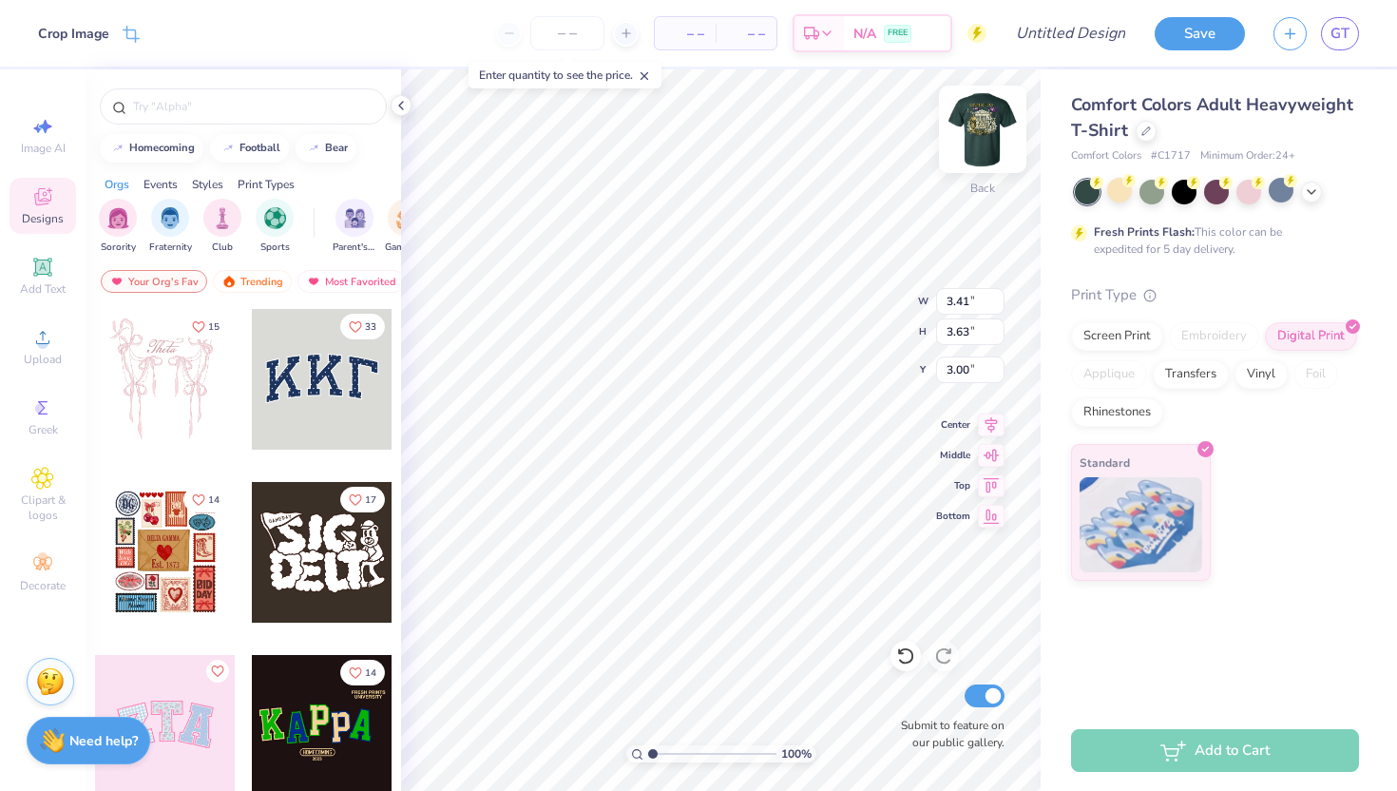
type input "2.97"
click at [987, 130] on img at bounding box center [983, 129] width 76 height 76
click at [995, 117] on img at bounding box center [983, 129] width 76 height 76
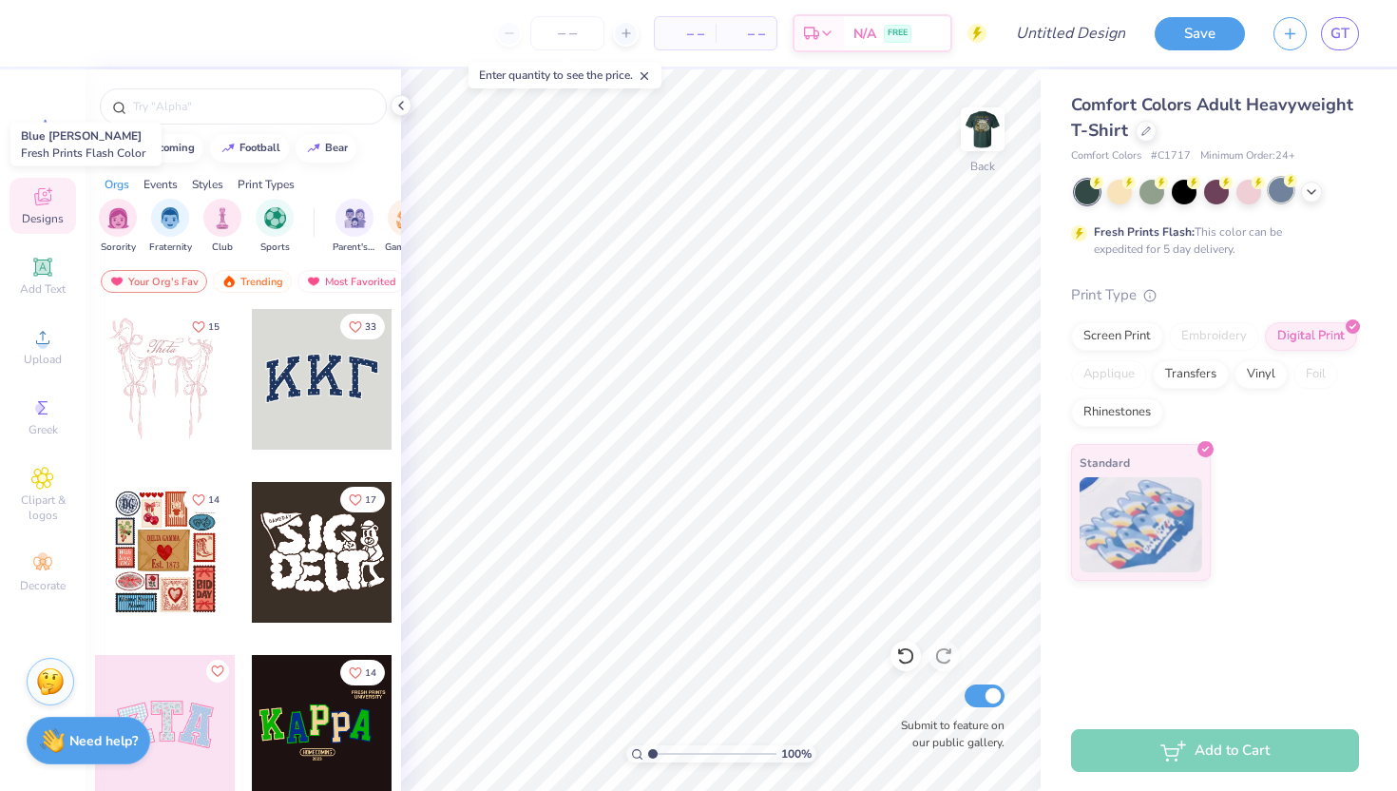
click at [1280, 190] on div at bounding box center [1281, 190] width 25 height 25
click at [972, 129] on img at bounding box center [983, 129] width 76 height 76
click at [1309, 198] on div at bounding box center [1311, 190] width 21 height 21
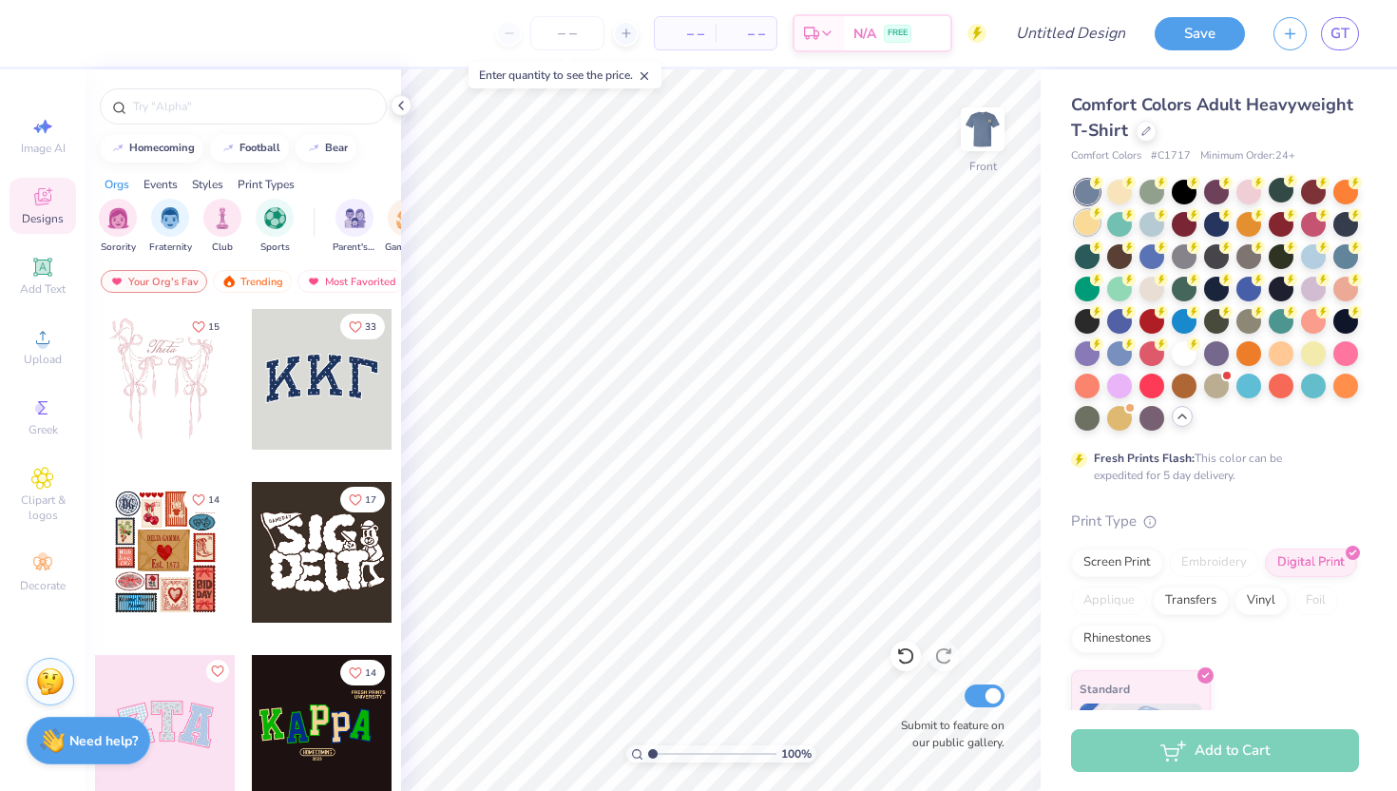
click at [1086, 235] on div at bounding box center [1087, 222] width 25 height 25
click at [1118, 227] on div at bounding box center [1119, 222] width 25 height 25
click at [1164, 225] on div at bounding box center [1152, 222] width 25 height 25
click at [1186, 227] on div at bounding box center [1184, 222] width 25 height 25
click at [1228, 221] on div at bounding box center [1216, 222] width 25 height 25
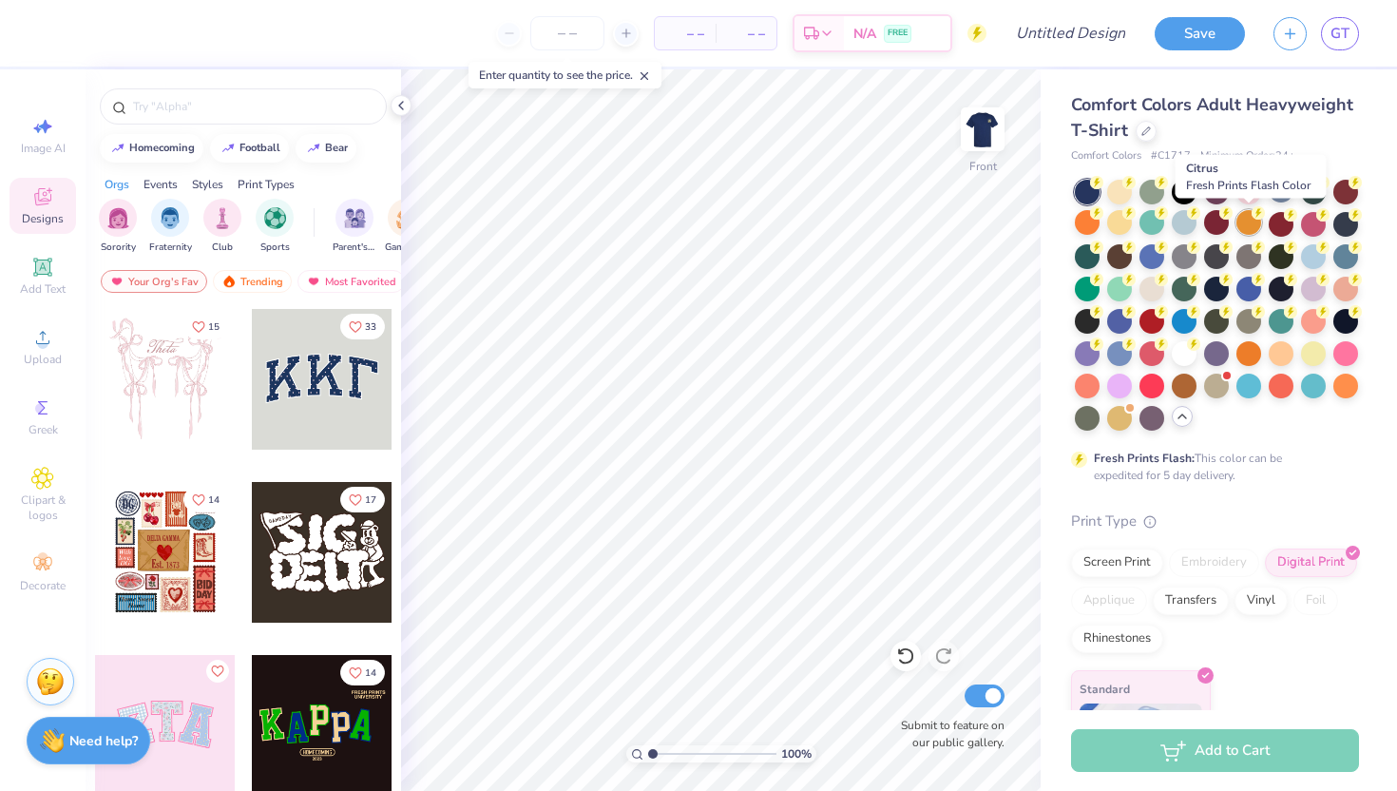
click at [1258, 222] on div at bounding box center [1249, 222] width 25 height 25
